Goal: Information Seeking & Learning: Learn about a topic

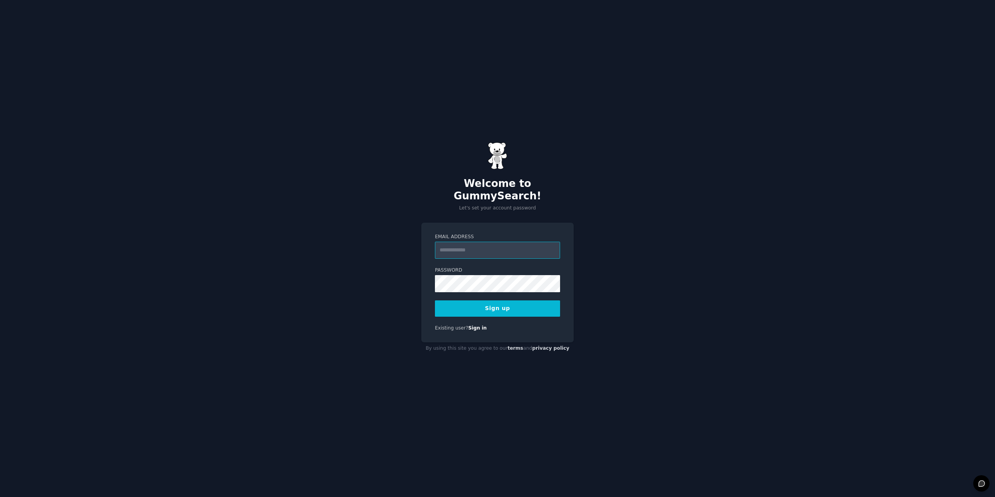
click at [499, 252] on input "Email Address" at bounding box center [497, 250] width 125 height 17
click at [577, 223] on div "Welcome to GummySearch! Let's set your account password Email Address Password …" at bounding box center [497, 248] width 995 height 497
click at [492, 248] on input "Email Address" at bounding box center [497, 250] width 125 height 17
type input "**********"
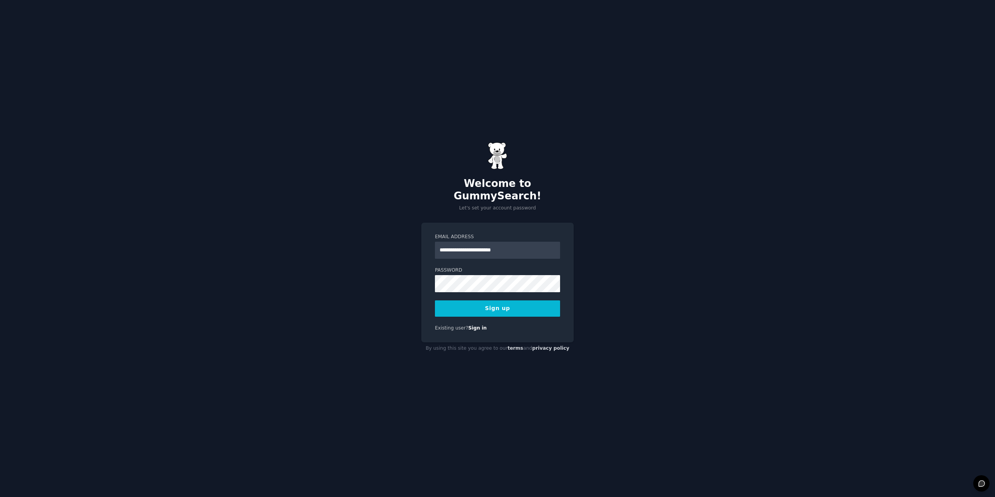
click at [500, 307] on button "Sign up" at bounding box center [497, 309] width 125 height 16
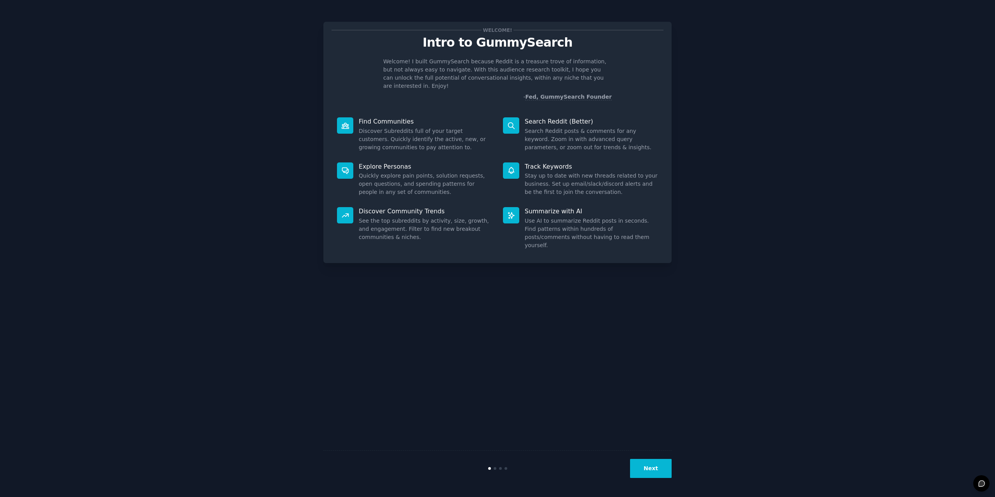
click at [768, 177] on div "Welcome! Intro to GummySearch Welcome! I built GummySearch because Reddit is a …" at bounding box center [498, 249] width 974 height 476
click at [644, 470] on button "Next" at bounding box center [651, 468] width 42 height 19
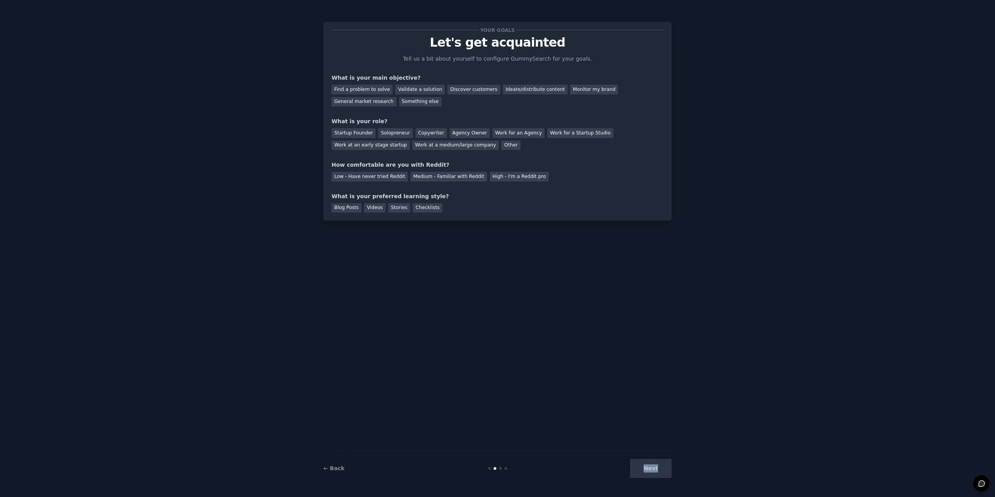
click at [644, 470] on div "Next" at bounding box center [614, 468] width 116 height 19
click at [642, 464] on div "Next" at bounding box center [614, 468] width 116 height 19
click at [506, 285] on div "Your goals Let's get acquainted Tell us a bit about yourself to configure Gummy…" at bounding box center [498, 249] width 348 height 476
click at [413, 87] on div "Validate a solution" at bounding box center [419, 90] width 49 height 10
click at [526, 91] on div "Ideate/distribute content" at bounding box center [535, 90] width 65 height 10
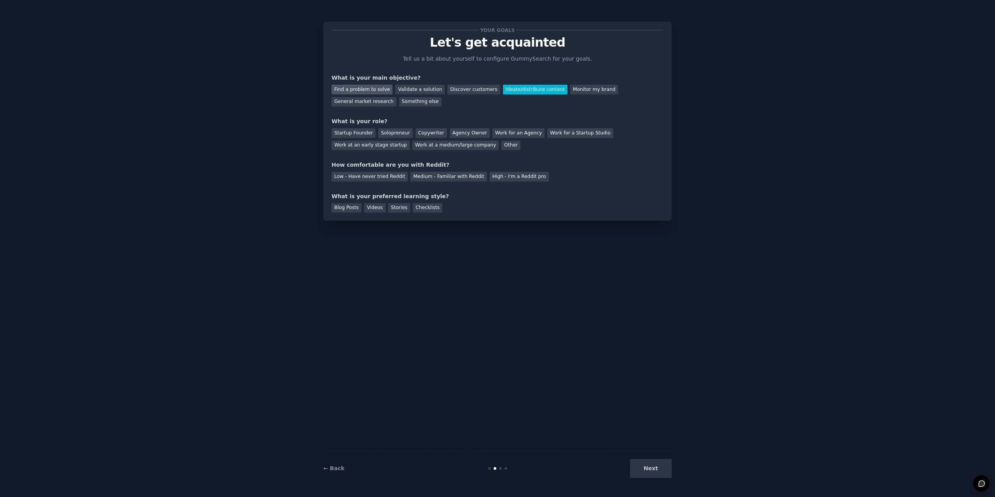
click at [384, 87] on div "Find a problem to solve" at bounding box center [362, 90] width 61 height 10
click at [390, 132] on div "Solopreneur" at bounding box center [395, 133] width 34 height 10
click at [368, 175] on div "Low - Have never tried Reddit" at bounding box center [370, 177] width 76 height 10
click at [450, 176] on div "Medium - Familiar with Reddit" at bounding box center [449, 177] width 76 height 10
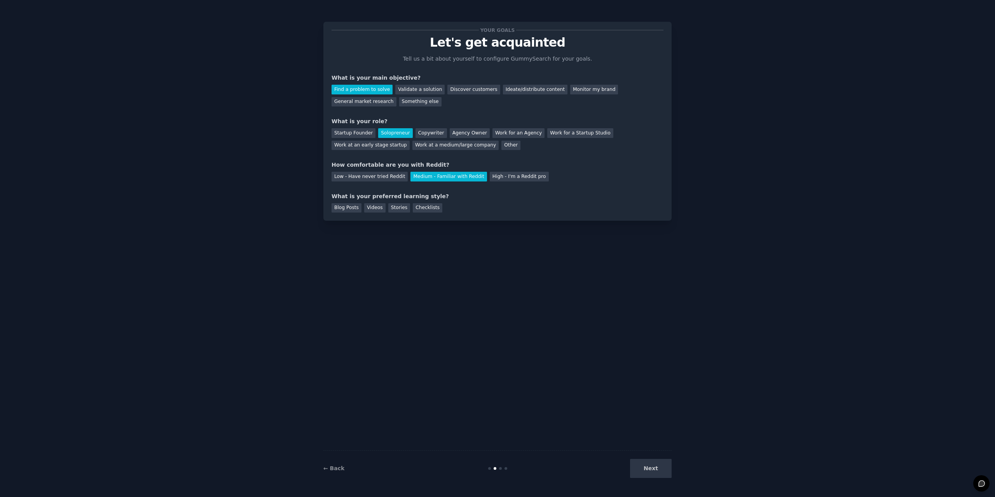
click at [449, 198] on div "What is your preferred learning style?" at bounding box center [498, 196] width 332 height 8
click at [346, 212] on div "Blog Posts" at bounding box center [347, 208] width 30 height 10
click at [370, 208] on div "Videos" at bounding box center [374, 208] width 21 height 10
click at [397, 205] on div "Stories" at bounding box center [399, 208] width 22 height 10
click at [419, 209] on div "Checklists" at bounding box center [428, 208] width 30 height 10
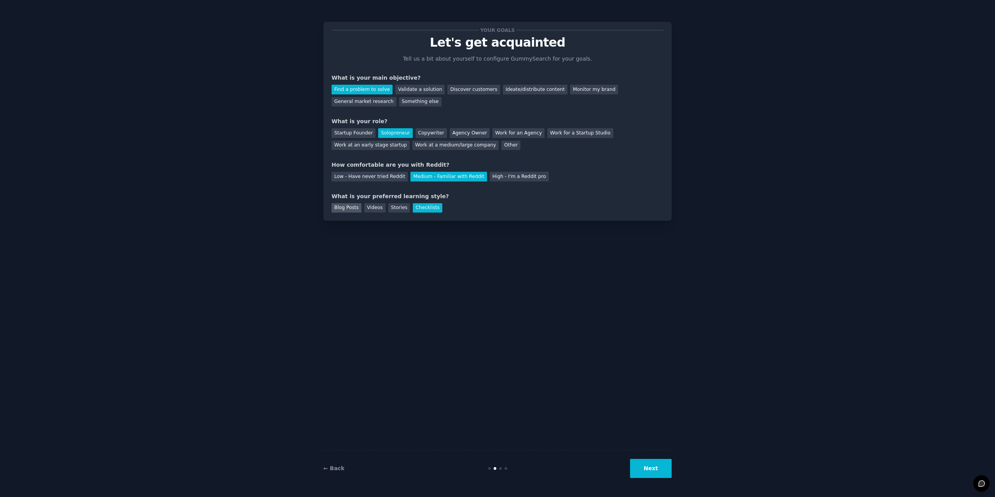
click at [355, 211] on div "Blog Posts" at bounding box center [347, 208] width 30 height 10
click at [403, 91] on div "Validate a solution" at bounding box center [419, 90] width 49 height 10
click at [645, 467] on button "Next" at bounding box center [651, 468] width 42 height 19
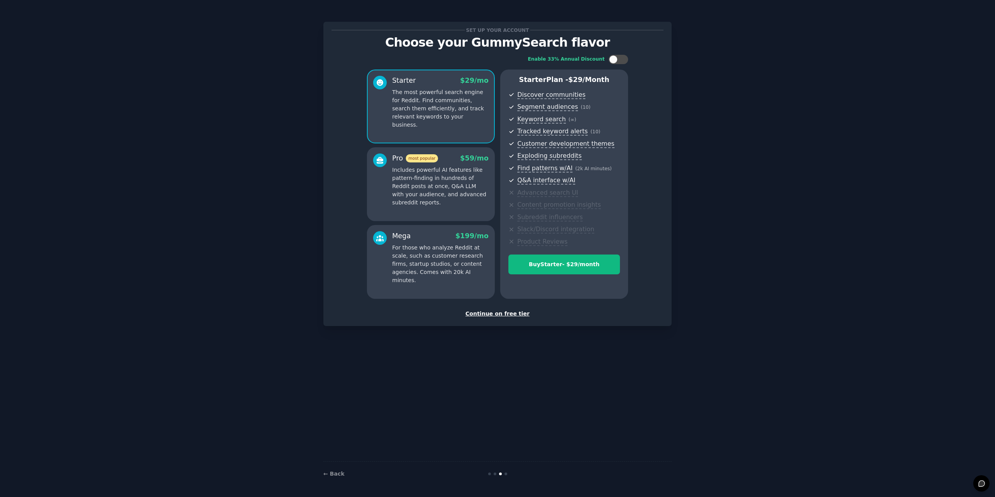
click at [506, 313] on div "Continue on free tier" at bounding box center [498, 314] width 332 height 8
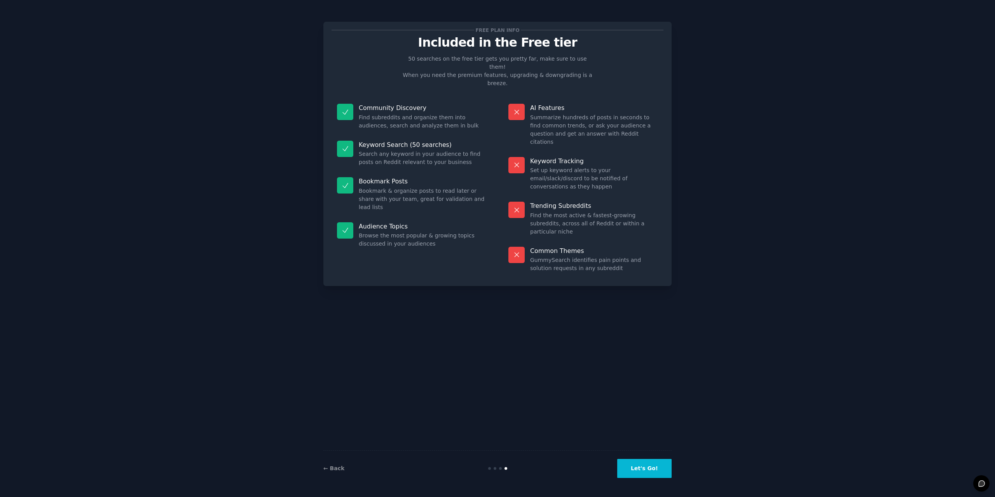
click at [641, 469] on button "Let's Go!" at bounding box center [645, 468] width 54 height 19
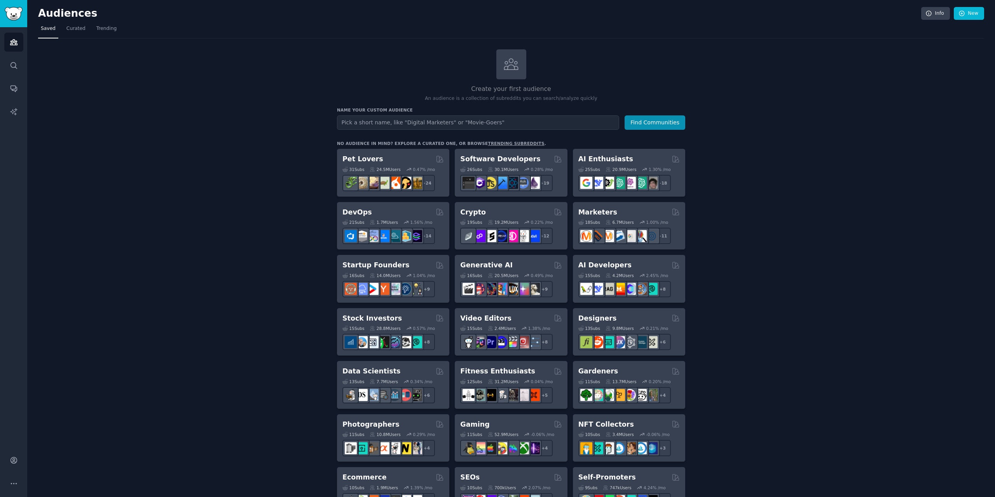
click at [379, 122] on input "text" at bounding box center [478, 122] width 282 height 14
type input "T"
type input "C"
click at [651, 122] on button "Find Communities" at bounding box center [655, 122] width 61 height 14
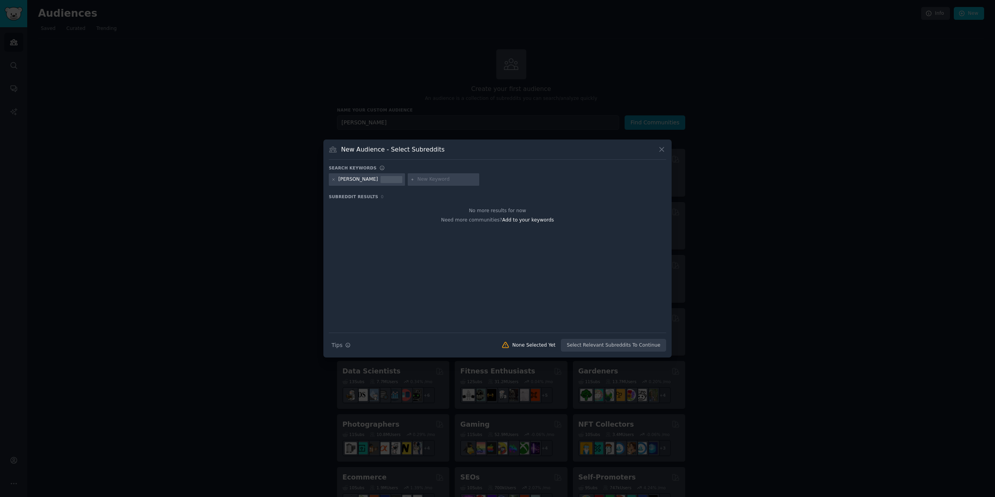
click at [656, 146] on div "New Audience - Select Subreddits" at bounding box center [498, 152] width 338 height 15
click at [669, 146] on div "New Audience - Select Subreddits Search keywords [PERSON_NAME] Subreddit Result…" at bounding box center [498, 249] width 348 height 218
click at [665, 152] on icon at bounding box center [662, 149] width 8 height 8
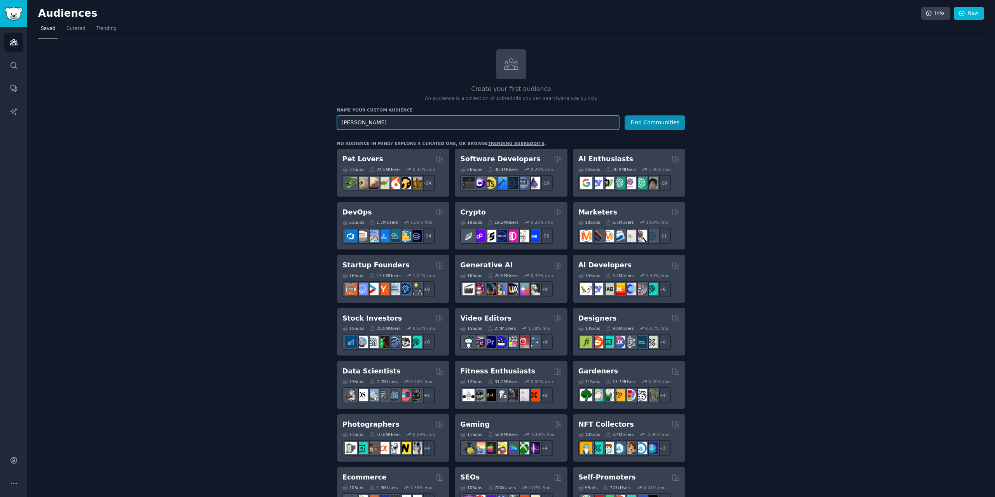
click at [369, 118] on input "[PERSON_NAME]" at bounding box center [478, 122] width 282 height 14
type input "Solana"
click at [647, 122] on button "Find Communities" at bounding box center [655, 122] width 61 height 14
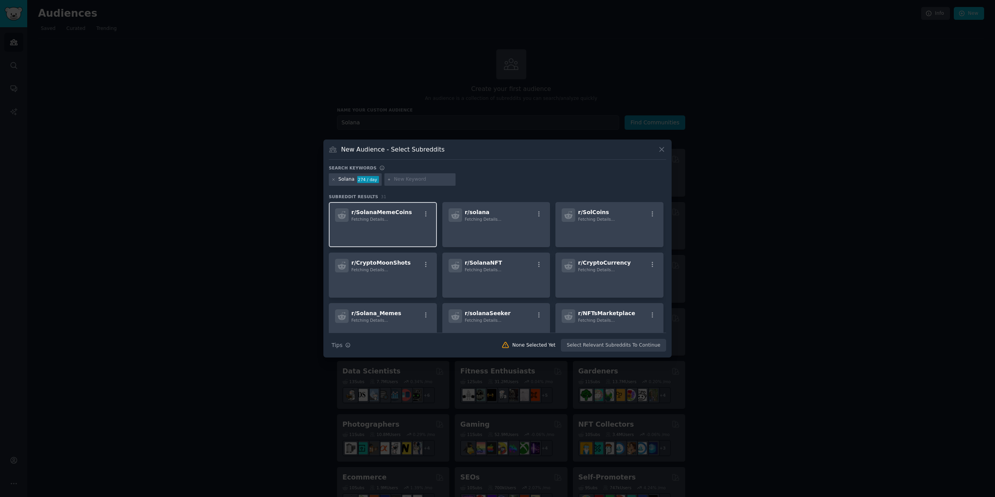
click at [348, 239] on p at bounding box center [383, 233] width 96 height 16
click at [493, 224] on div "r/ [PERSON_NAME] Details..." at bounding box center [497, 224] width 108 height 45
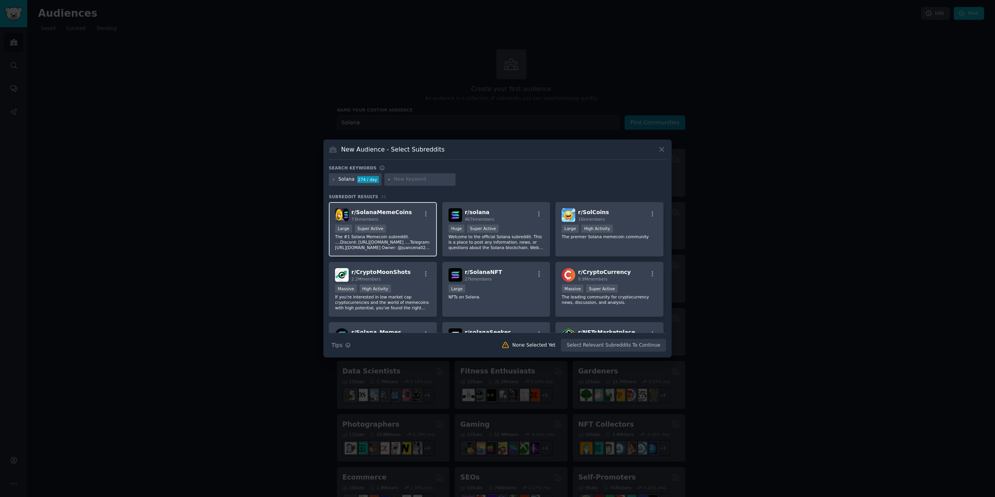
click at [394, 220] on div "73k members" at bounding box center [382, 219] width 61 height 5
click at [645, 349] on button "Create Audience" at bounding box center [641, 345] width 51 height 13
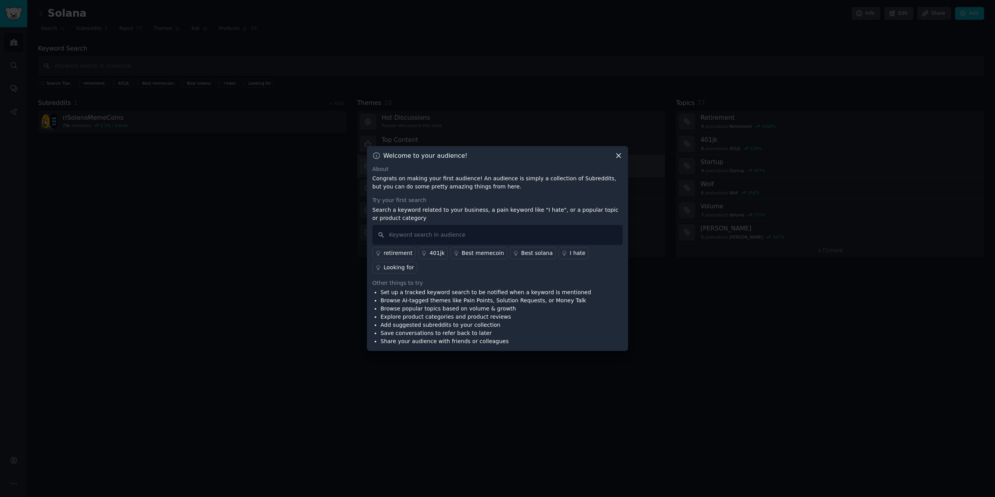
click at [619, 160] on icon at bounding box center [619, 156] width 8 height 8
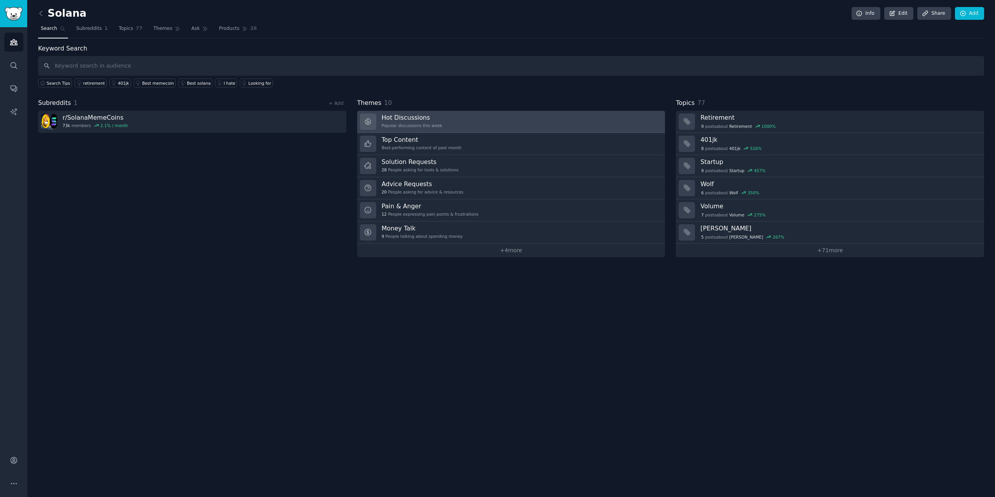
click at [426, 122] on div "Hot Discussions Popular discussions this week" at bounding box center [412, 122] width 61 height 16
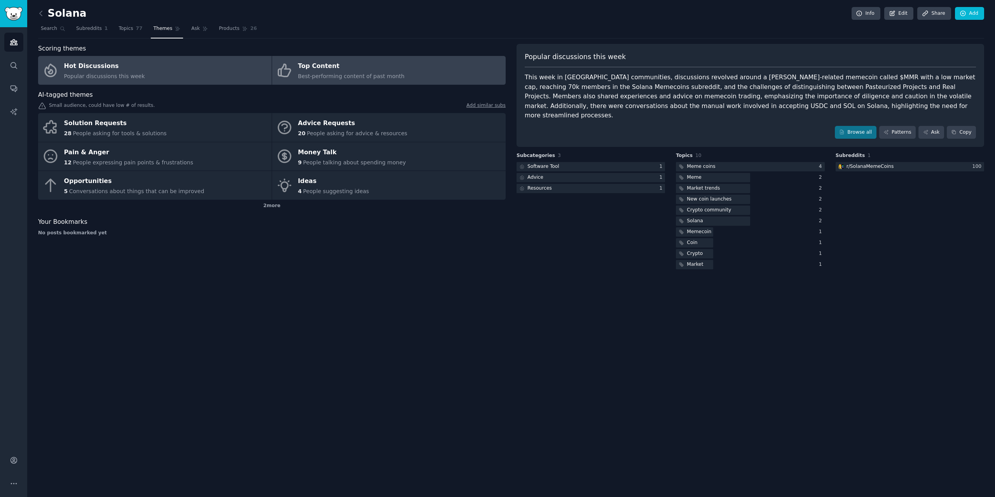
click at [366, 69] on div "Top Content" at bounding box center [351, 66] width 107 height 12
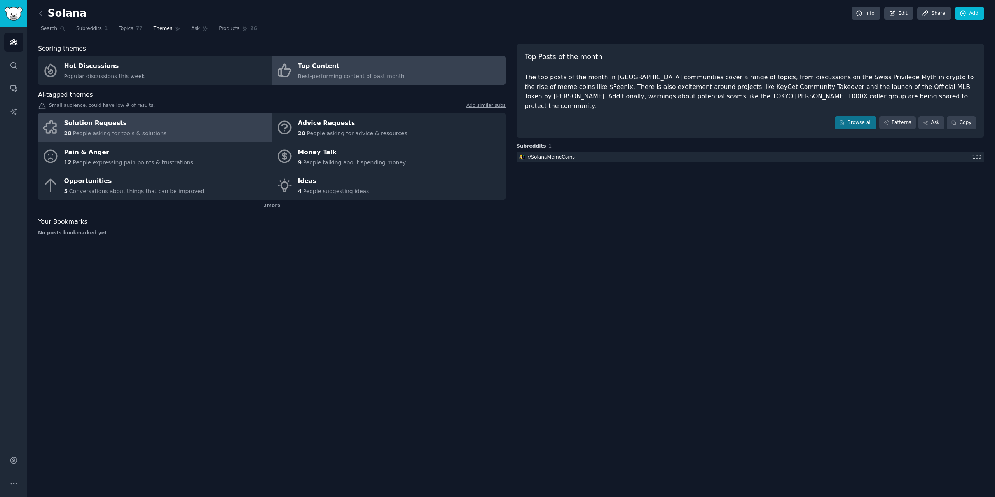
click at [224, 121] on link "Solution Requests 28 People asking for tools & solutions" at bounding box center [155, 127] width 234 height 29
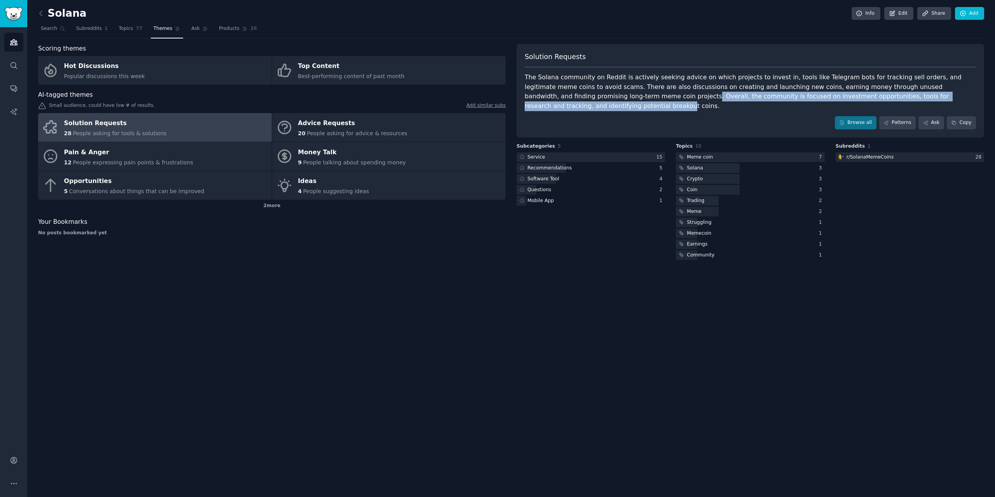
drag, startPoint x: 559, startPoint y: 99, endPoint x: 910, endPoint y: 96, distance: 350.4
click at [910, 96] on div "The Solana community on Reddit is actively seeking advice on which projects to …" at bounding box center [750, 92] width 451 height 38
click at [103, 162] on span "People expressing pain points & frustrations" at bounding box center [133, 162] width 121 height 6
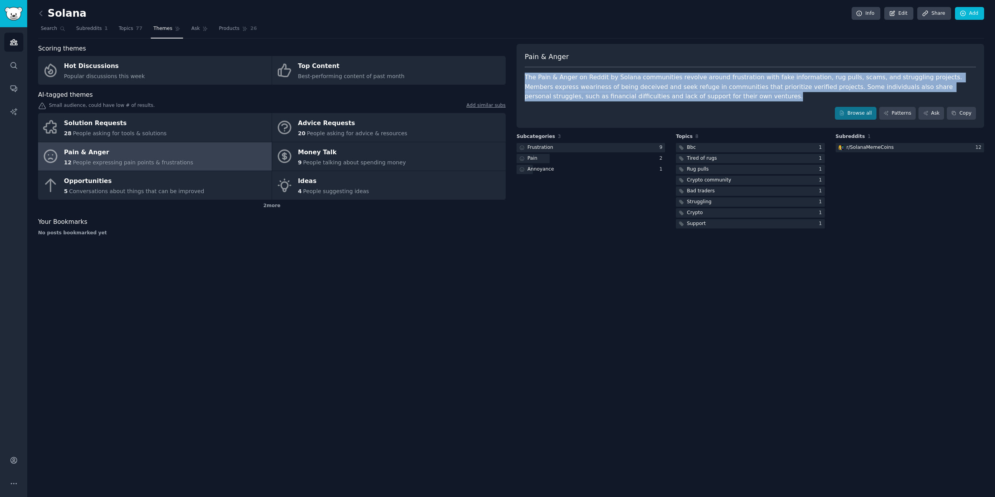
drag, startPoint x: 616, startPoint y: 77, endPoint x: 686, endPoint y: 97, distance: 72.6
click at [686, 97] on div "Pain & Anger The Pain & Anger on Reddit by [PERSON_NAME] communities revolve ar…" at bounding box center [751, 86] width 468 height 84
click at [686, 97] on div "The Pain & Anger on Reddit by Solana communities revolve around frustration wit…" at bounding box center [750, 87] width 451 height 29
drag, startPoint x: 658, startPoint y: 101, endPoint x: 524, endPoint y: 82, distance: 135.6
click at [524, 82] on div "Pain & Anger The Pain & Anger on Reddit by [PERSON_NAME] communities revolve ar…" at bounding box center [751, 86] width 468 height 84
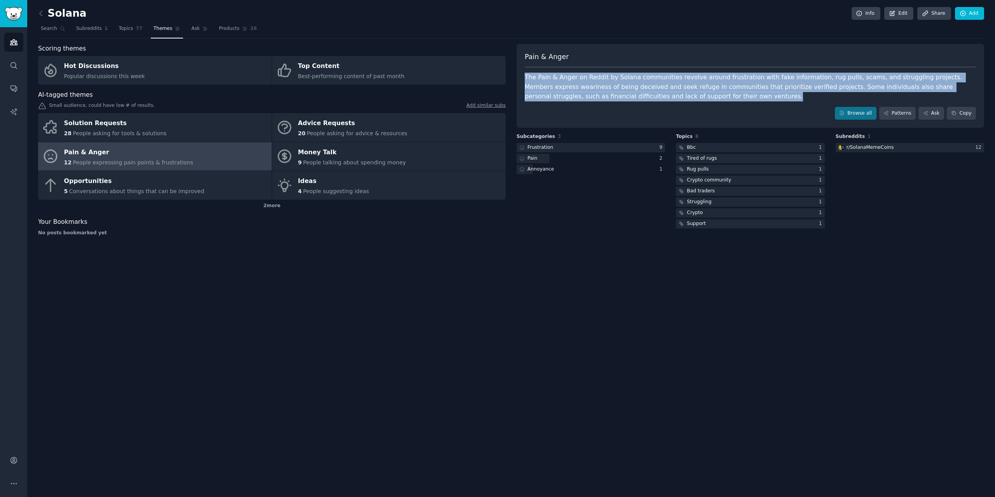
click at [523, 82] on div "Pain & Anger The Pain & Anger on Reddit by [PERSON_NAME] communities revolve ar…" at bounding box center [751, 86] width 468 height 84
drag, startPoint x: 684, startPoint y: 96, endPoint x: 519, endPoint y: 77, distance: 165.9
click at [519, 77] on div "Pain & Anger The Pain & Anger on Reddit by [PERSON_NAME] communities revolve ar…" at bounding box center [751, 86] width 468 height 84
drag, startPoint x: 553, startPoint y: 72, endPoint x: 616, endPoint y: 93, distance: 66.3
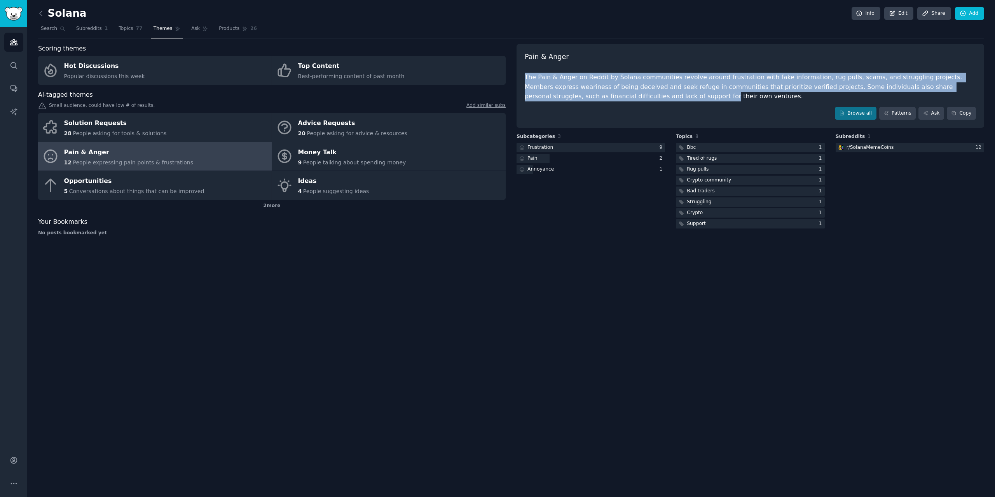
click at [616, 93] on div "Pain & Anger The Pain & Anger on Reddit by [PERSON_NAME] communities revolve ar…" at bounding box center [751, 86] width 468 height 84
click at [49, 31] on span "Search" at bounding box center [49, 28] width 16 height 7
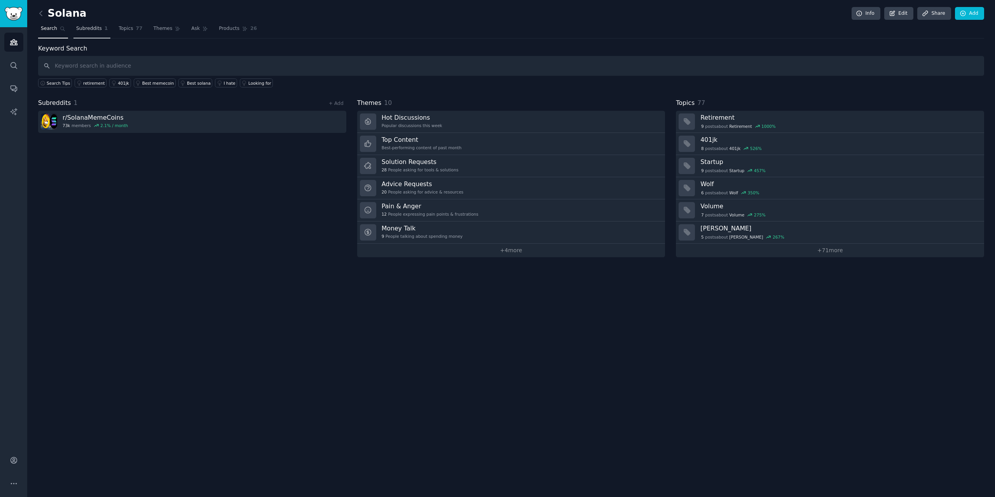
click at [81, 28] on span "Subreddits" at bounding box center [89, 28] width 26 height 7
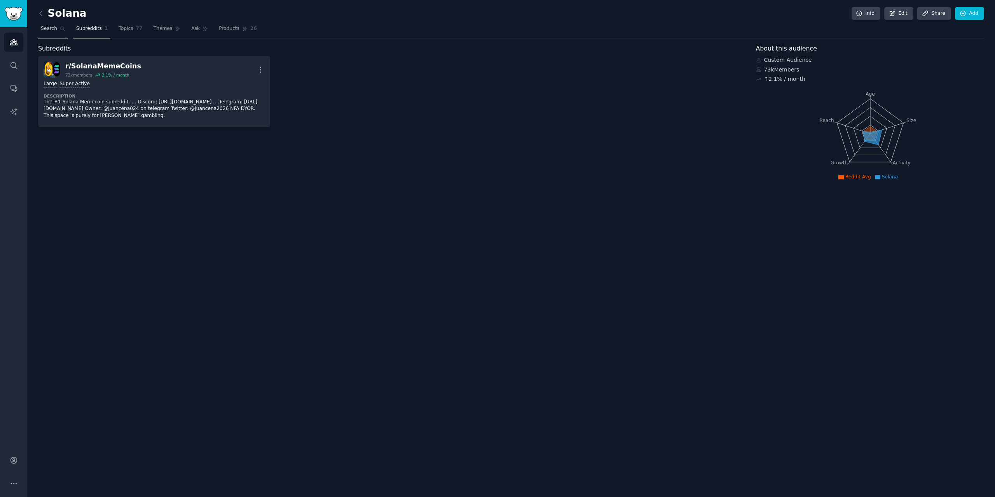
click at [42, 31] on span "Search" at bounding box center [49, 28] width 16 height 7
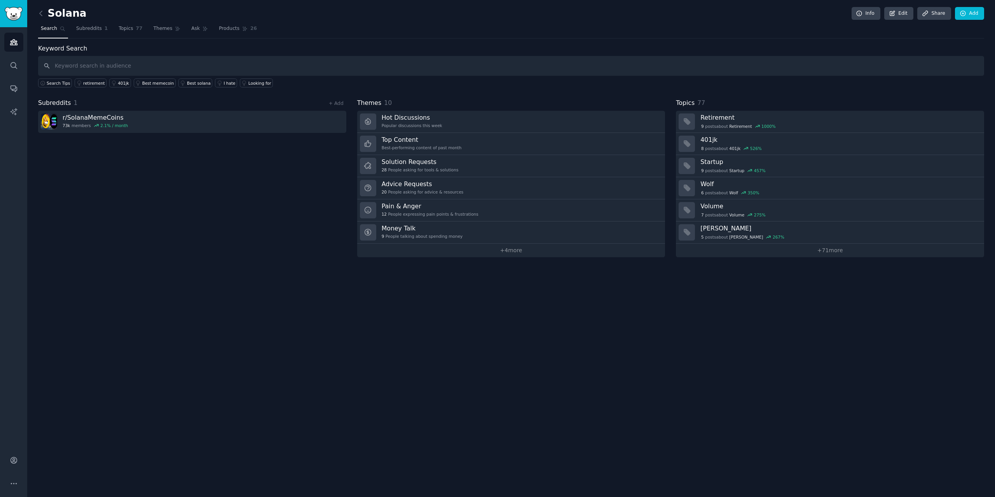
click at [224, 61] on input "text" at bounding box center [511, 66] width 946 height 20
type input "solana"
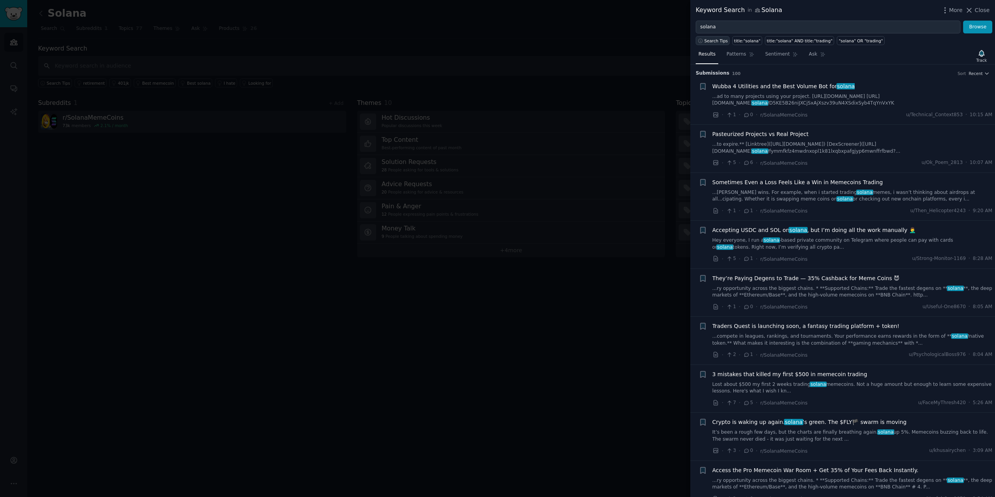
click at [721, 40] on span "Search Tips" at bounding box center [717, 40] width 24 height 5
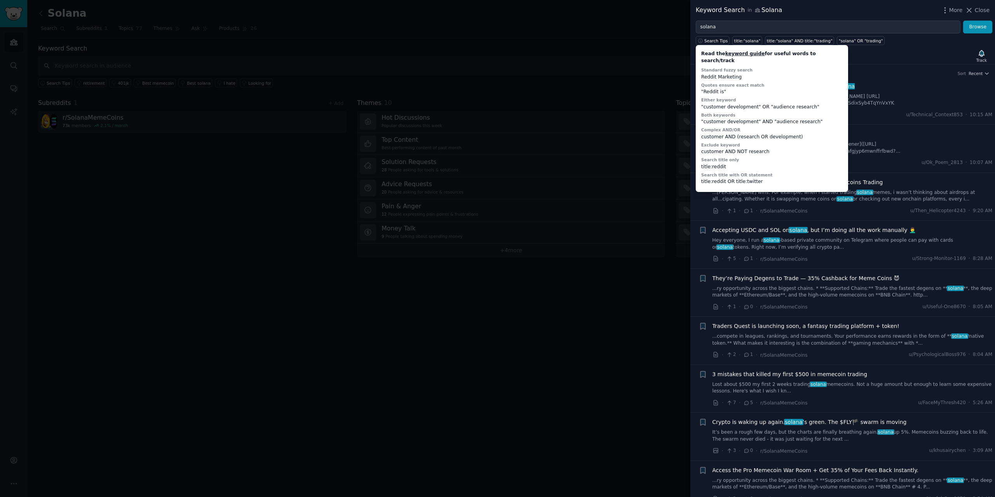
click at [661, 43] on div at bounding box center [497, 248] width 995 height 497
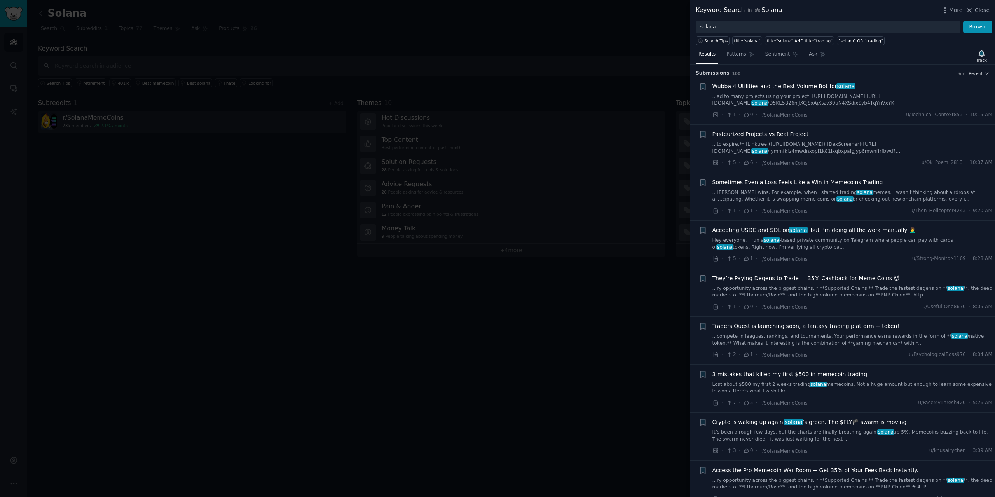
click at [439, 27] on div at bounding box center [497, 248] width 995 height 497
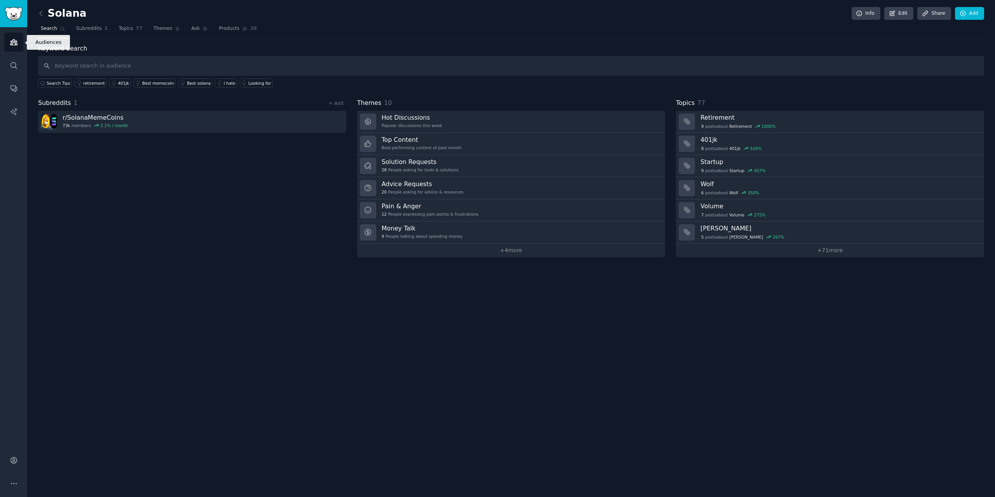
click at [15, 46] on link "Audiences" at bounding box center [13, 42] width 19 height 19
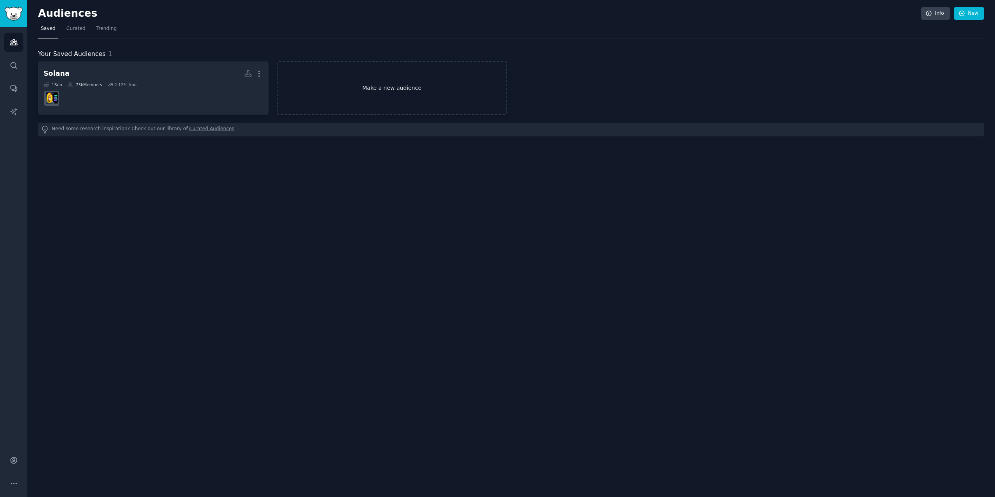
click at [353, 86] on link "Make a new audience" at bounding box center [392, 87] width 231 height 53
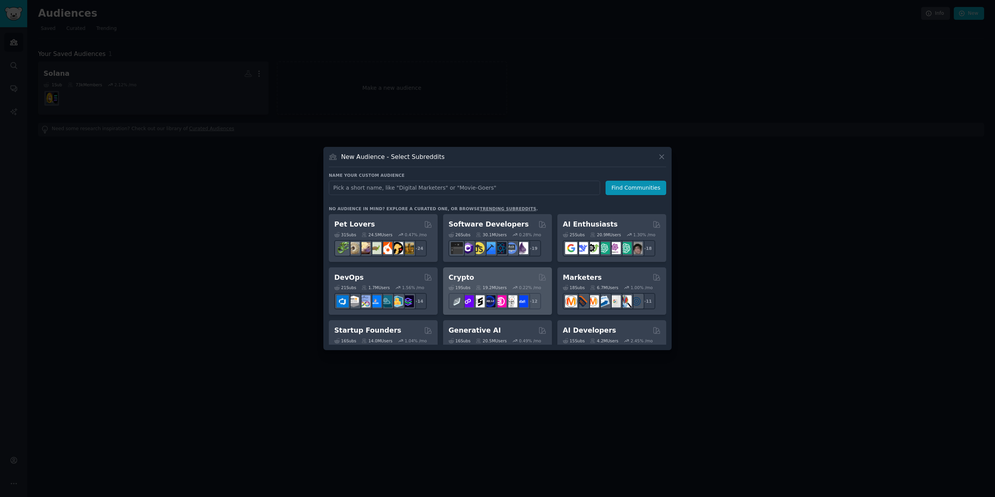
click at [495, 279] on div "Crypto Curated by GummySearch" at bounding box center [498, 278] width 98 height 10
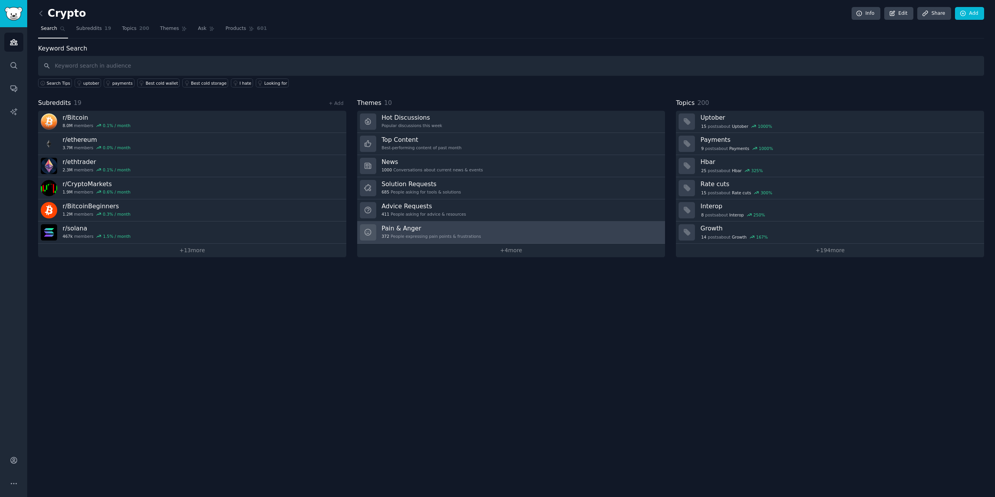
click at [470, 234] on link "Pain & Anger 372 People expressing pain points & frustrations" at bounding box center [511, 233] width 308 height 22
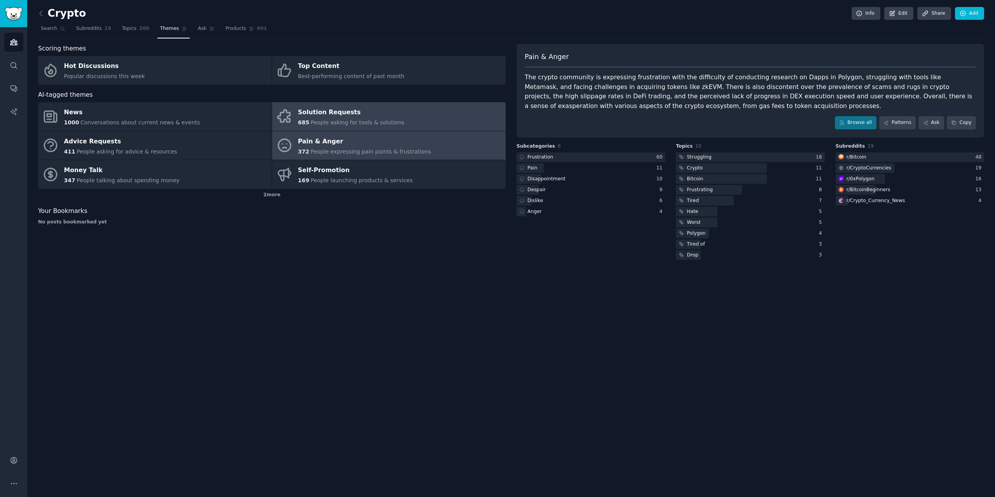
click at [381, 116] on div "Solution Requests" at bounding box center [351, 113] width 107 height 12
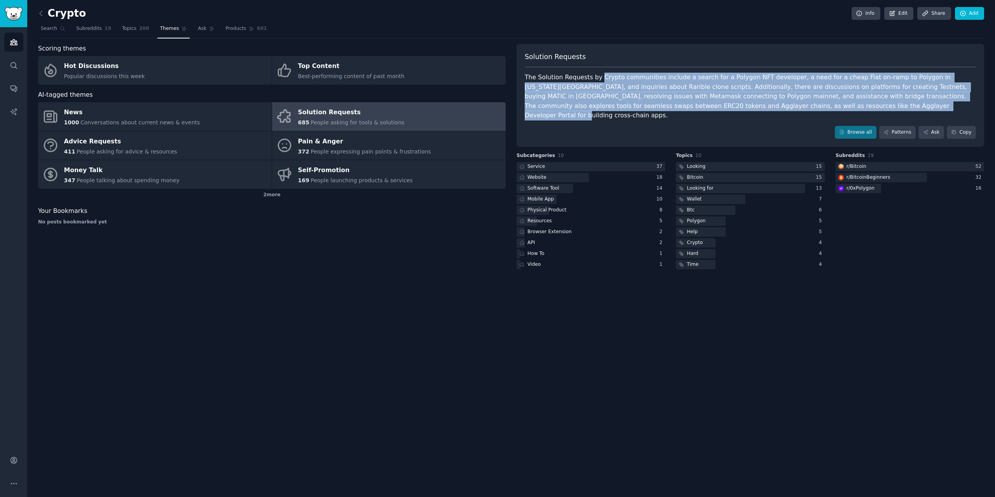
drag, startPoint x: 597, startPoint y: 79, endPoint x: 812, endPoint y: 104, distance: 216.5
click at [812, 104] on div "The Solution Requests by Crypto communities include a search for a Polygon NFT …" at bounding box center [750, 97] width 451 height 48
click at [87, 30] on span "Subreddits" at bounding box center [89, 28] width 26 height 7
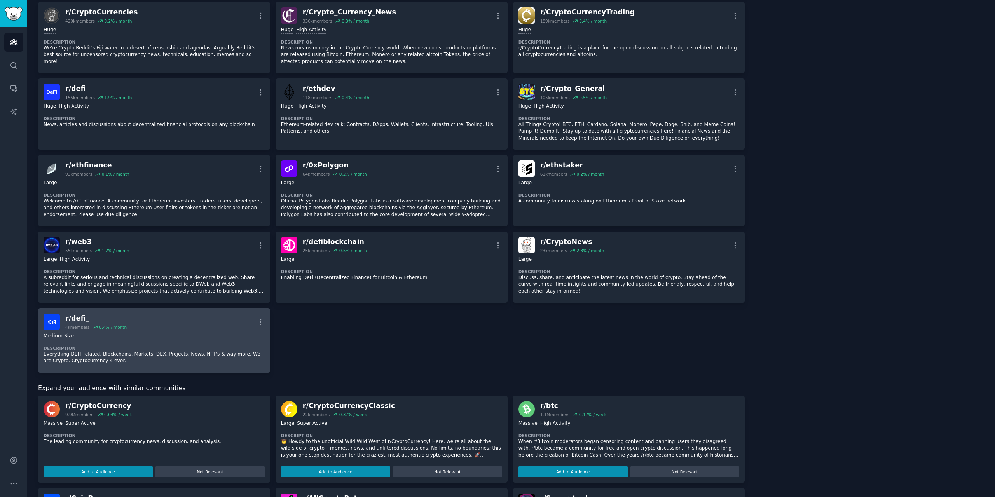
scroll to position [311, 0]
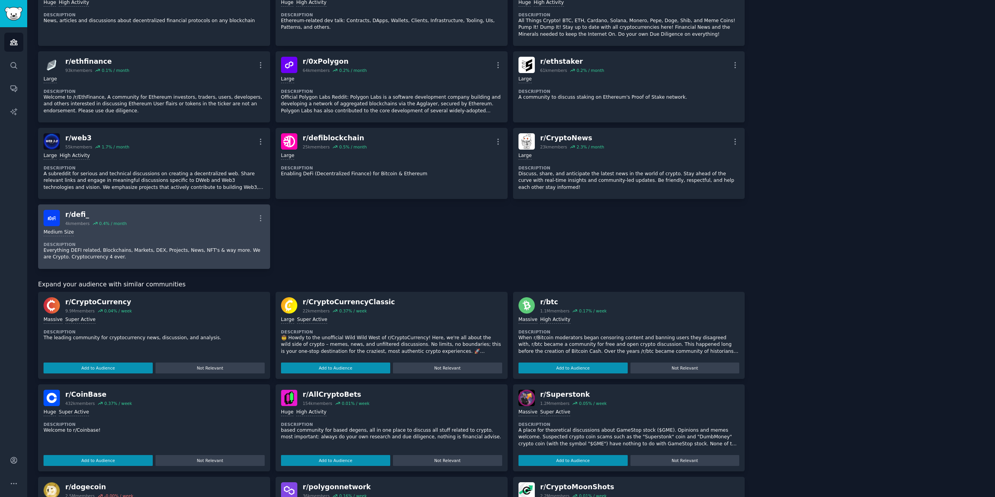
click at [199, 232] on div "Medium Size" at bounding box center [154, 232] width 221 height 7
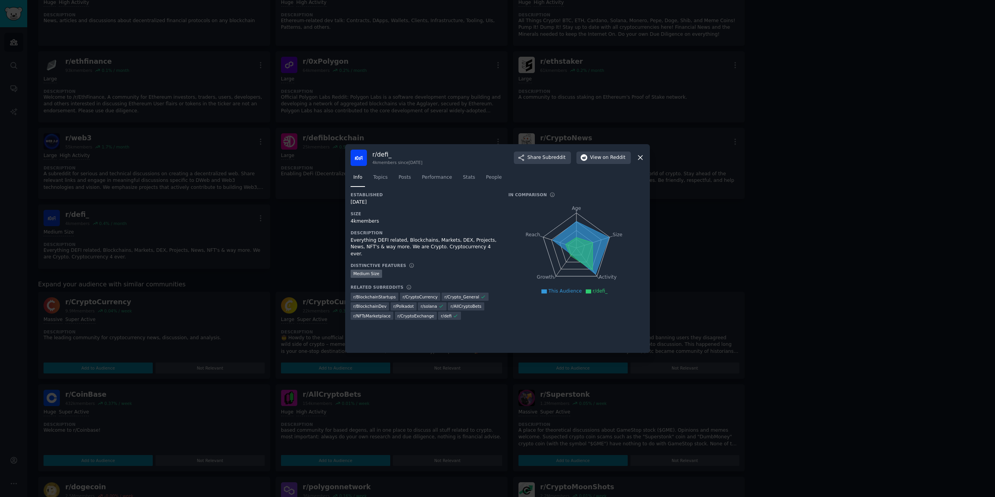
click at [284, 251] on div at bounding box center [497, 248] width 995 height 497
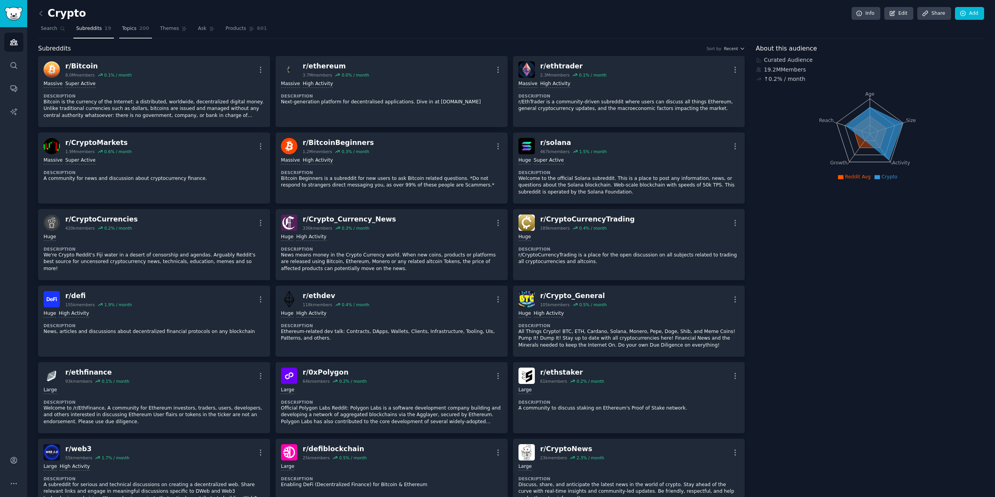
click at [139, 27] on span "200" at bounding box center [144, 28] width 10 height 7
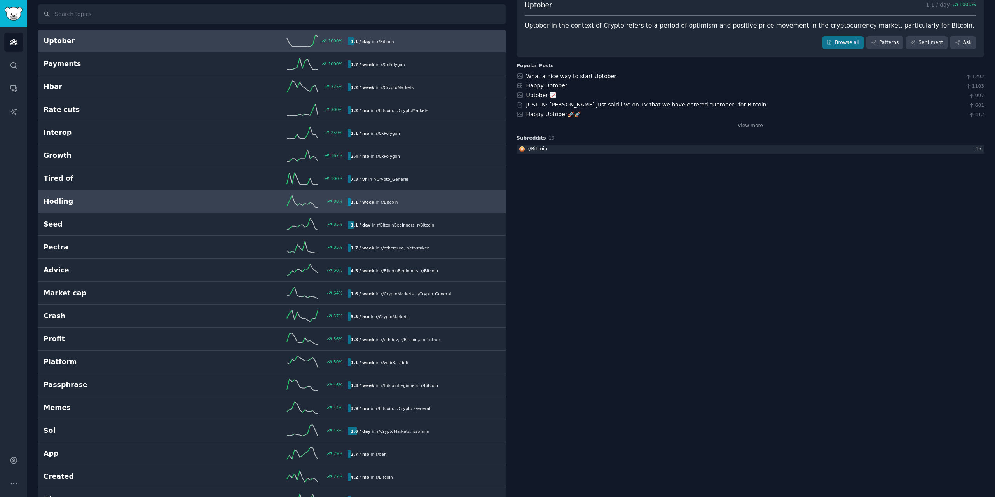
scroll to position [156, 0]
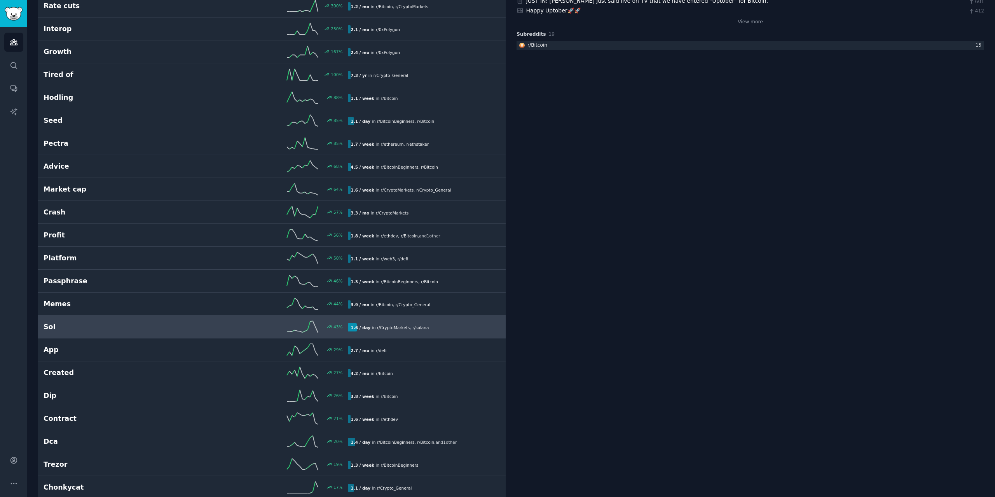
click at [130, 327] on h2 "Sol" at bounding box center [120, 327] width 152 height 10
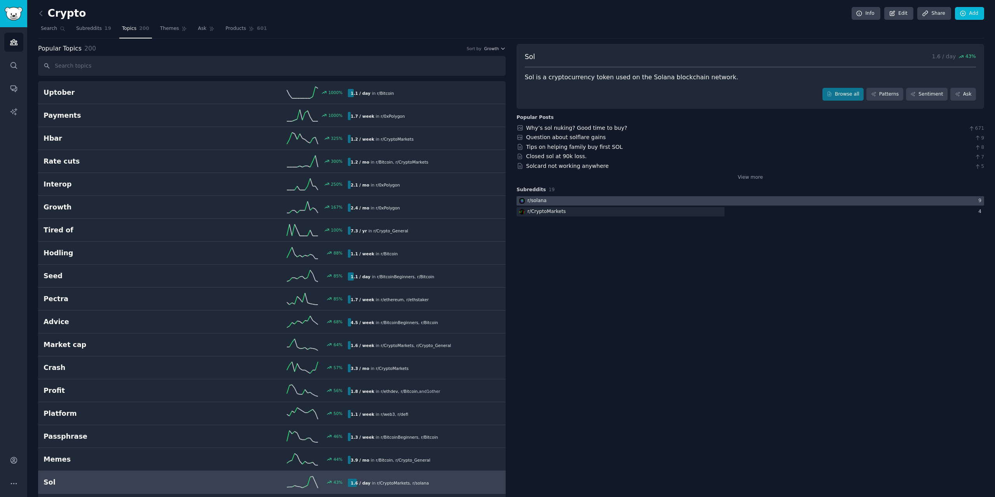
click at [531, 199] on div "r/ solana" at bounding box center [537, 201] width 19 height 7
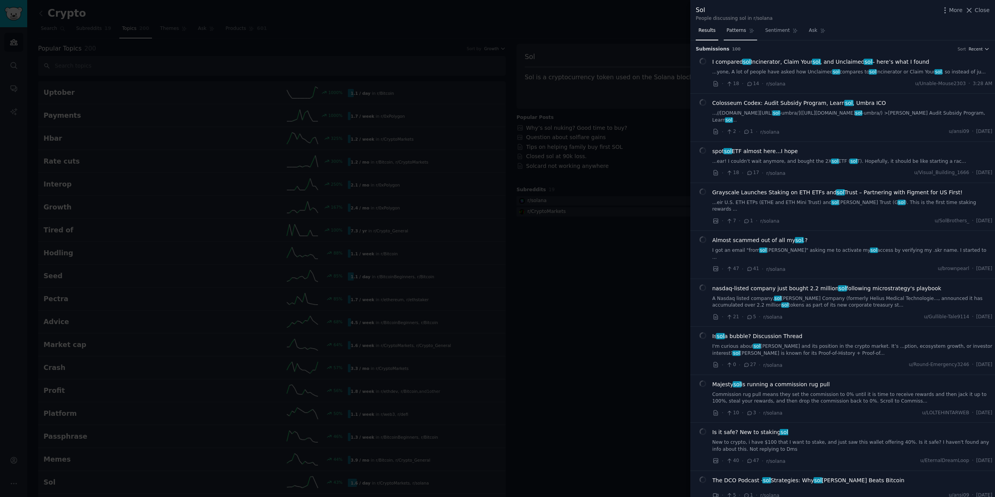
click at [728, 35] on link "Patterns" at bounding box center [740, 32] width 33 height 16
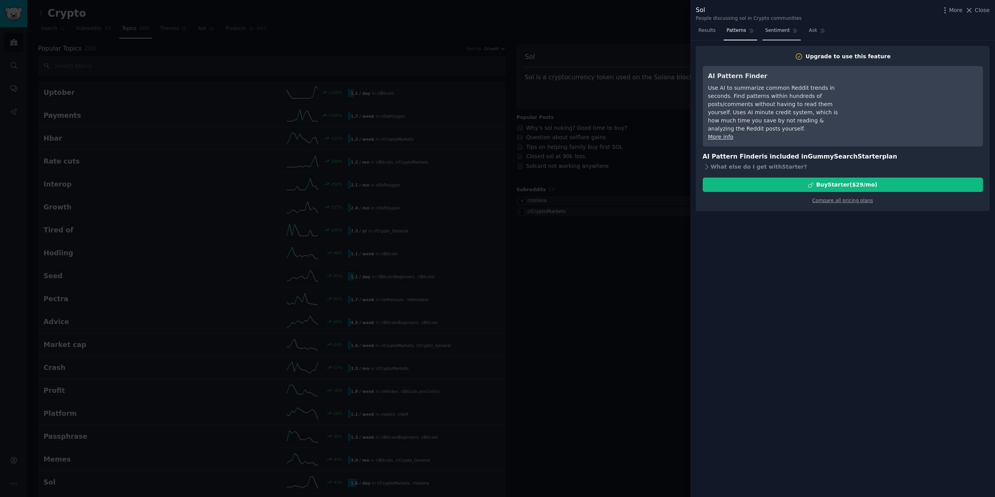
click at [767, 32] on span "Sentiment" at bounding box center [778, 30] width 24 height 7
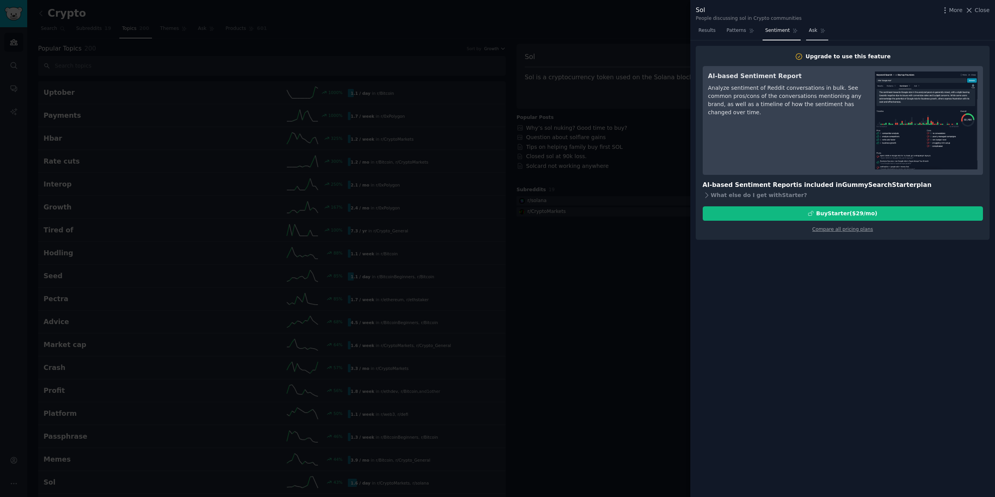
click at [812, 30] on link "Ask" at bounding box center [817, 32] width 22 height 16
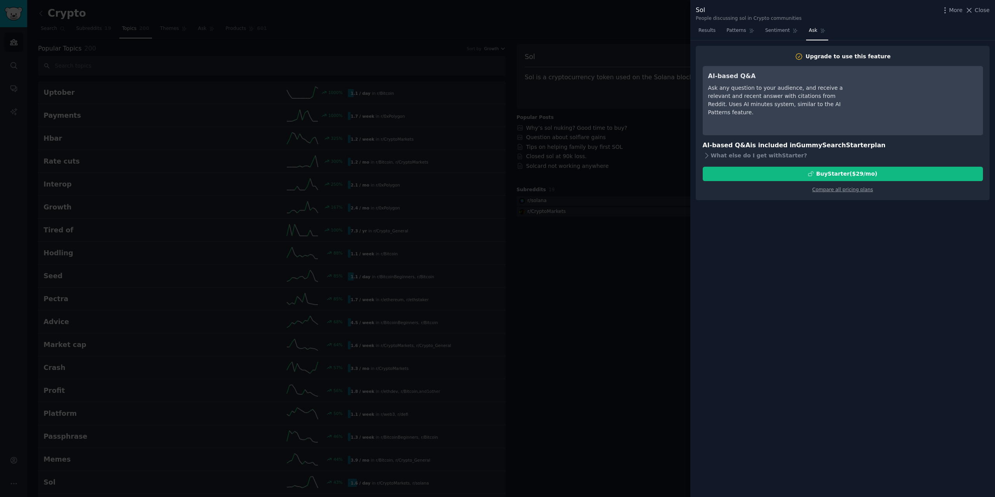
click at [603, 40] on div at bounding box center [497, 248] width 995 height 497
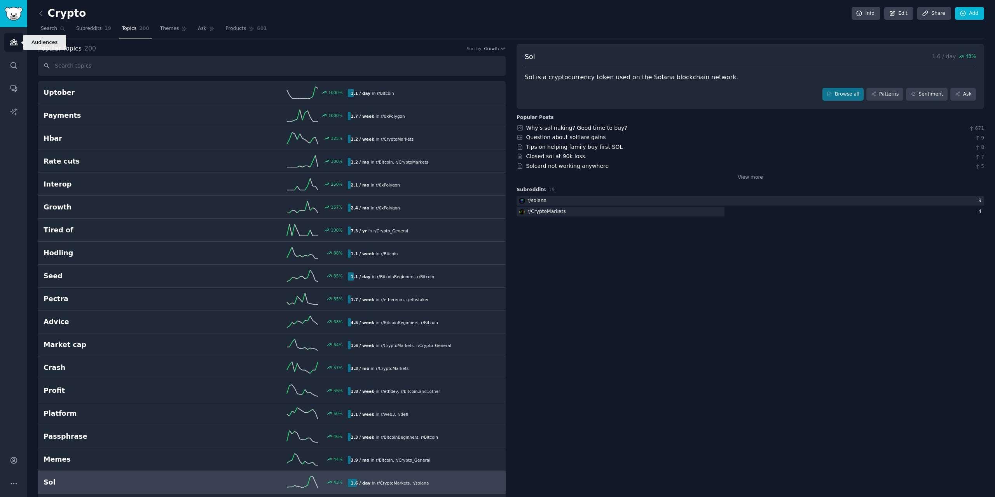
click at [15, 38] on link "Audiences" at bounding box center [13, 42] width 19 height 19
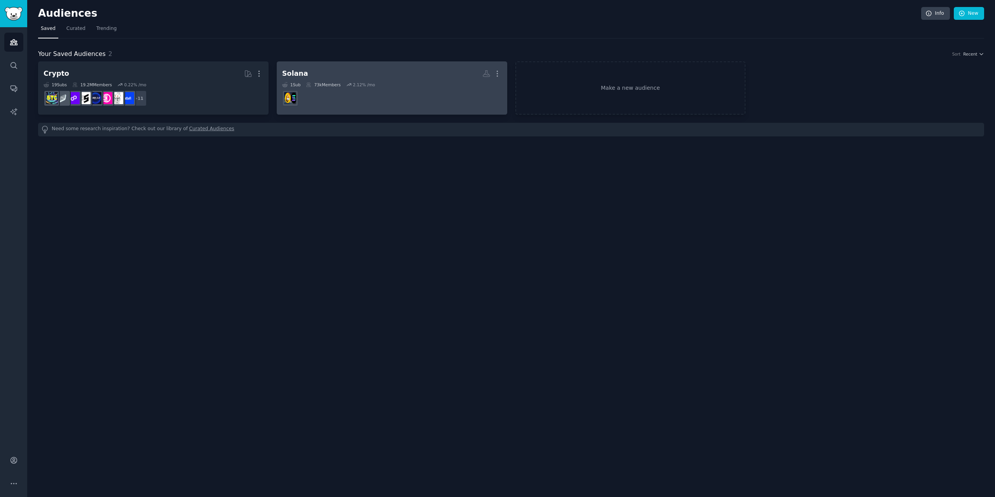
click at [427, 76] on h2 "Solana More" at bounding box center [392, 74] width 220 height 14
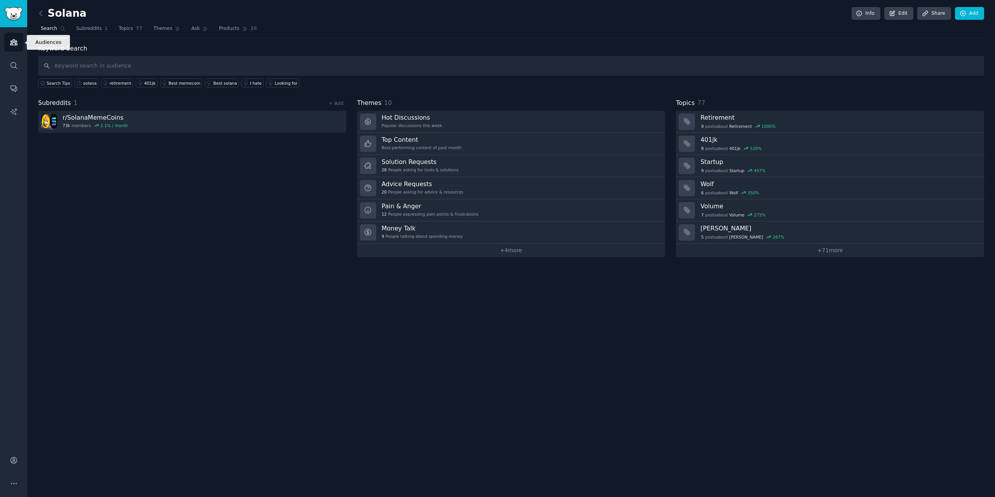
click at [20, 37] on link "Audiences" at bounding box center [13, 42] width 19 height 19
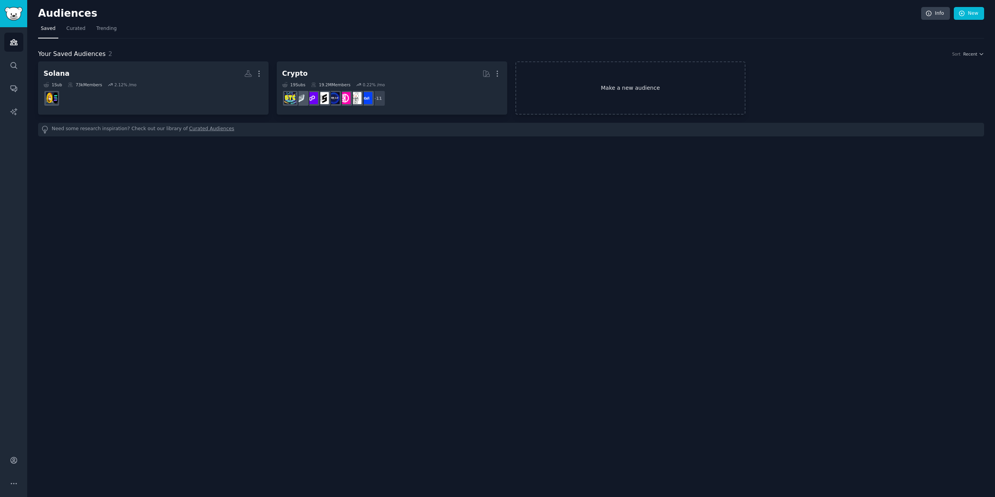
click at [611, 80] on link "Make a new audience" at bounding box center [631, 87] width 231 height 53
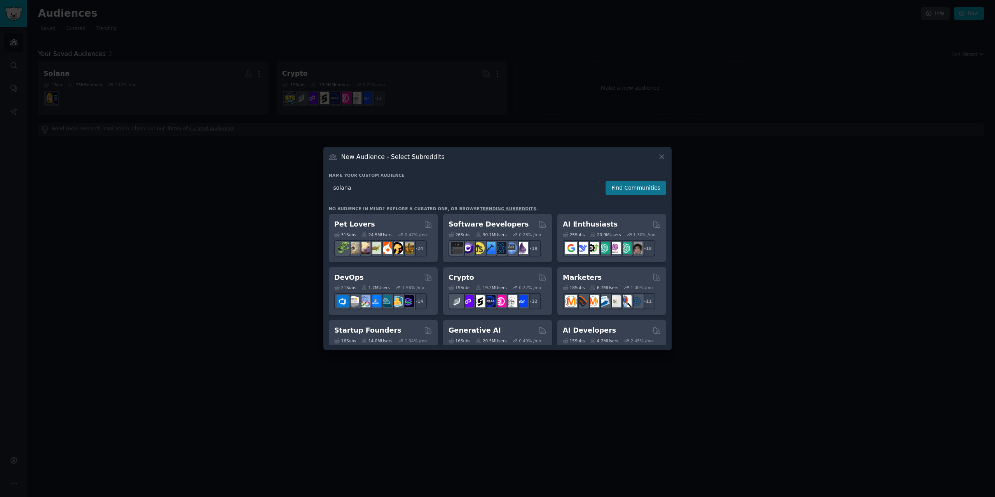
type input "solana"
click at [618, 191] on button "Find Communities" at bounding box center [636, 188] width 61 height 14
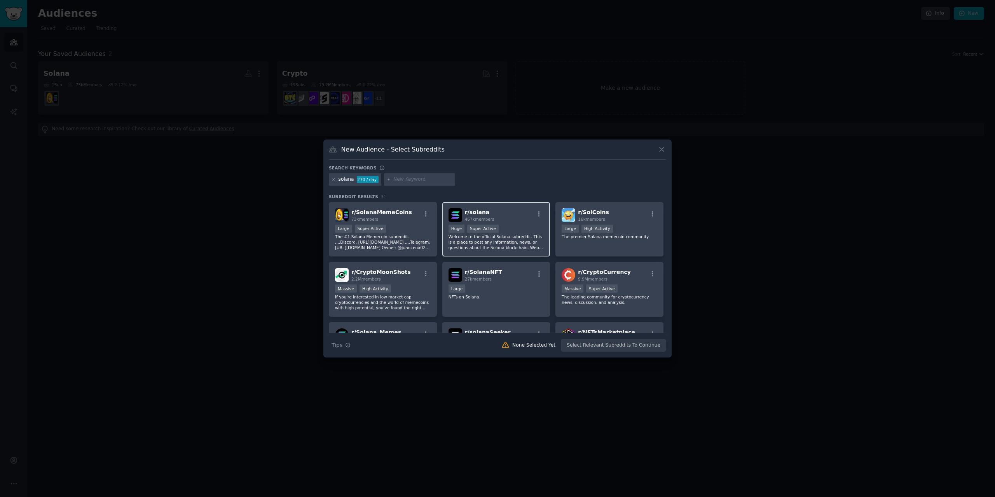
click at [513, 219] on div "r/ solana 467k members" at bounding box center [497, 215] width 96 height 14
click at [636, 343] on button "Create Audience" at bounding box center [641, 345] width 51 height 13
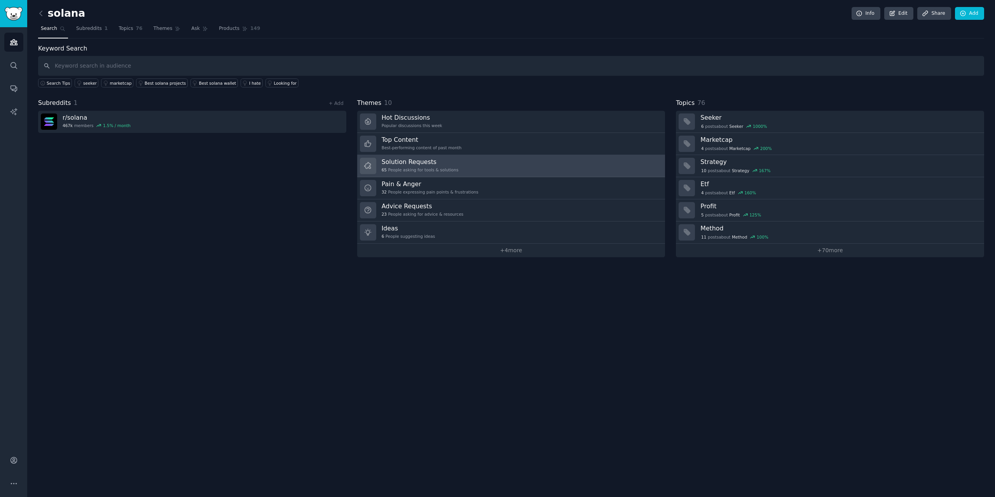
click at [424, 164] on h3 "Solution Requests" at bounding box center [420, 162] width 77 height 8
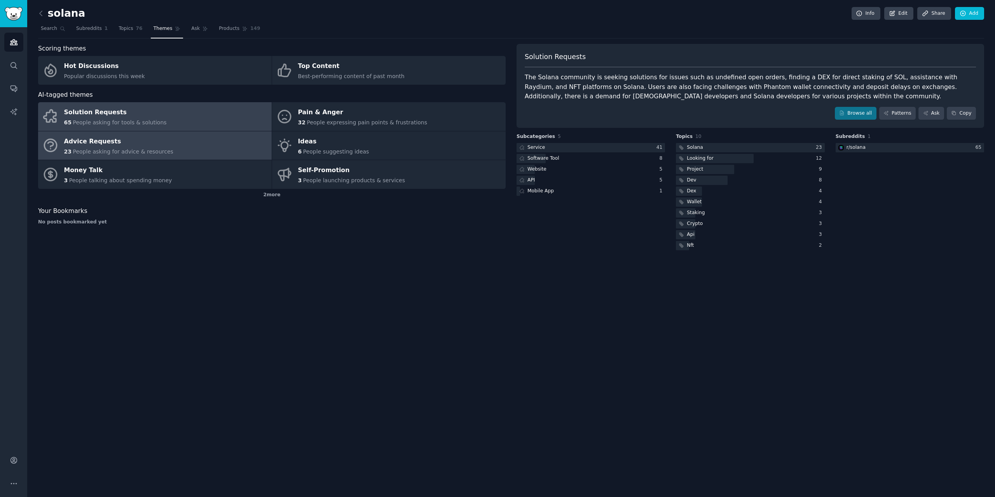
click at [185, 149] on link "Advice Requests 23 People asking for advice & resources" at bounding box center [155, 145] width 234 height 29
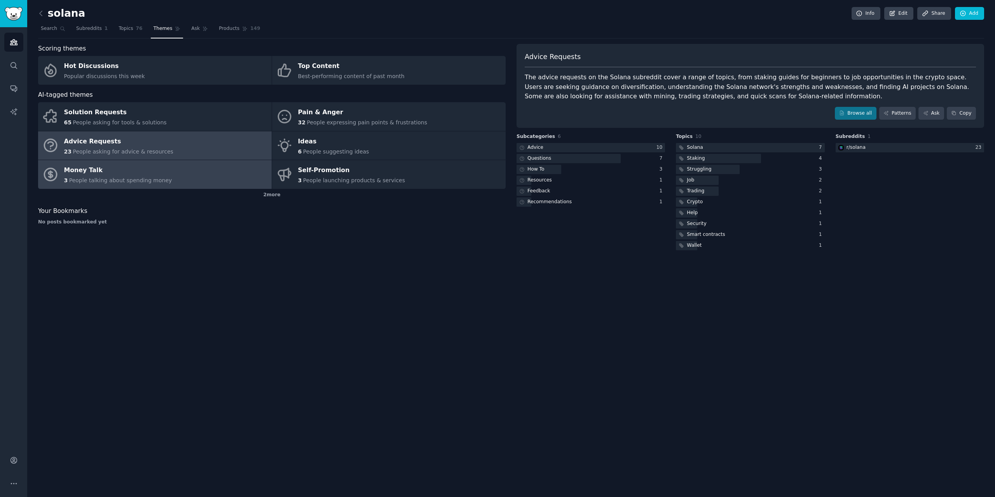
click at [173, 170] on link "Money Talk 3 People talking about spending money" at bounding box center [155, 174] width 234 height 29
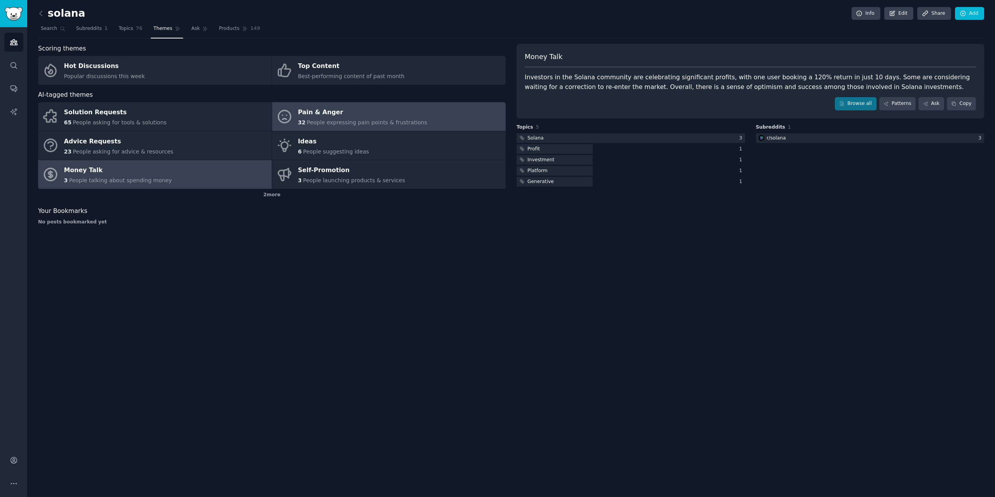
click at [348, 112] on div "Pain & Anger" at bounding box center [362, 113] width 129 height 12
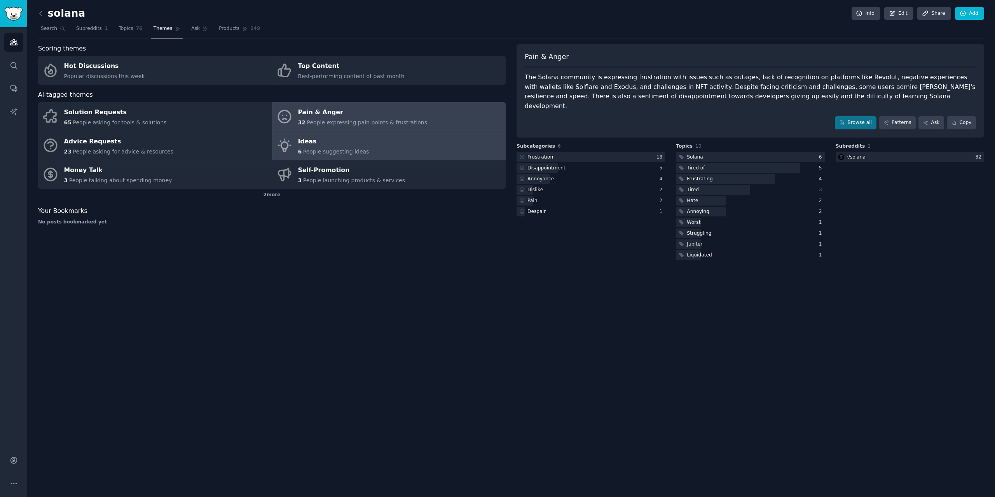
click at [341, 144] on div "Ideas" at bounding box center [333, 141] width 71 height 12
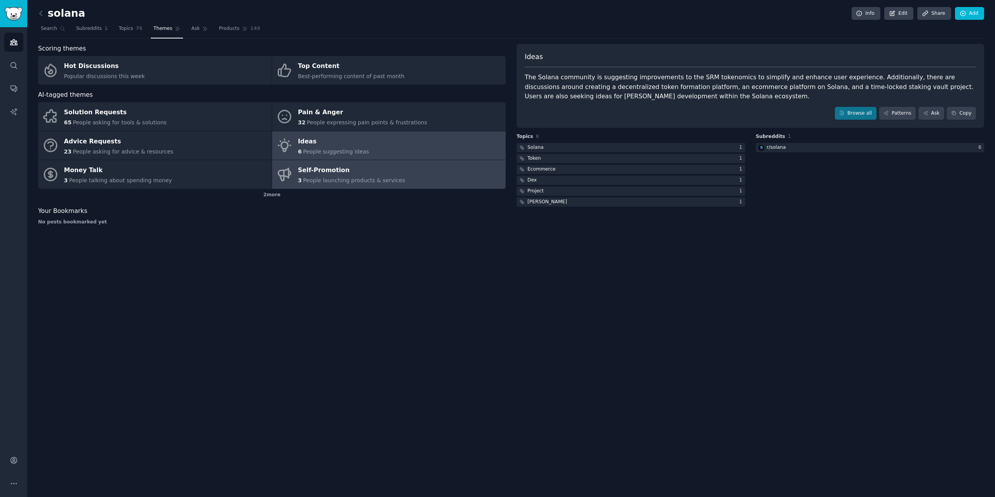
click at [350, 171] on div "Self-Promotion" at bounding box center [351, 170] width 107 height 12
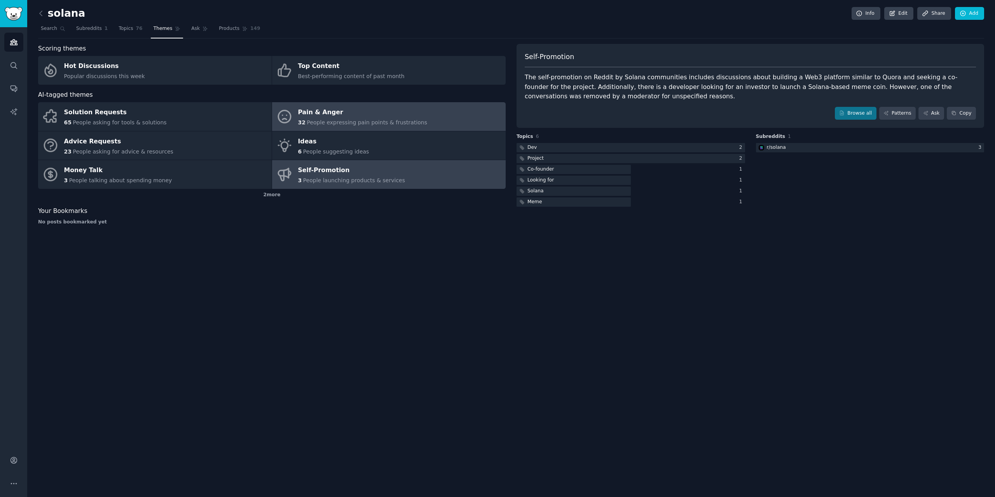
click at [361, 114] on div "Pain & Anger" at bounding box center [362, 113] width 129 height 12
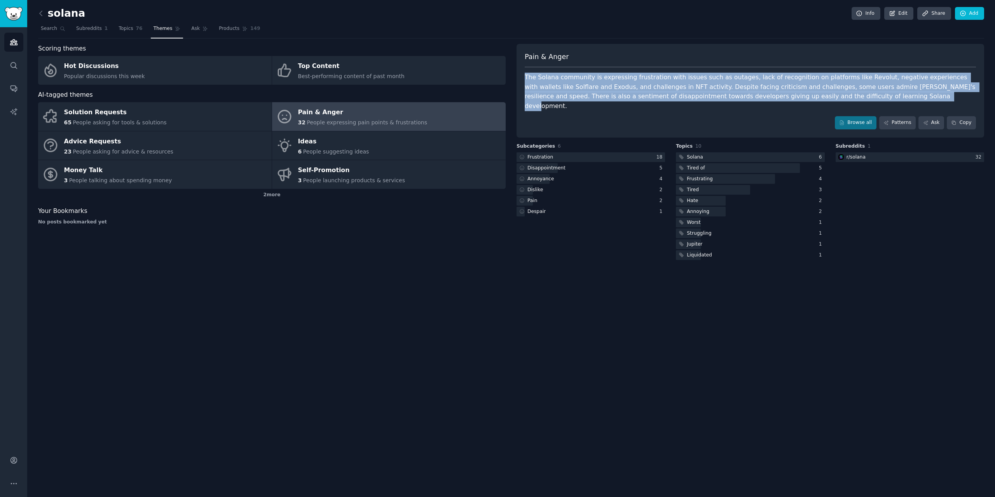
drag, startPoint x: 766, startPoint y: 80, endPoint x: 530, endPoint y: 47, distance: 238.3
click at [511, 78] on div "Scoring themes Hot Discussions Popular discussions this week Top Content Best-p…" at bounding box center [511, 153] width 946 height 218
click at [371, 173] on div "Self-Promotion" at bounding box center [351, 170] width 107 height 12
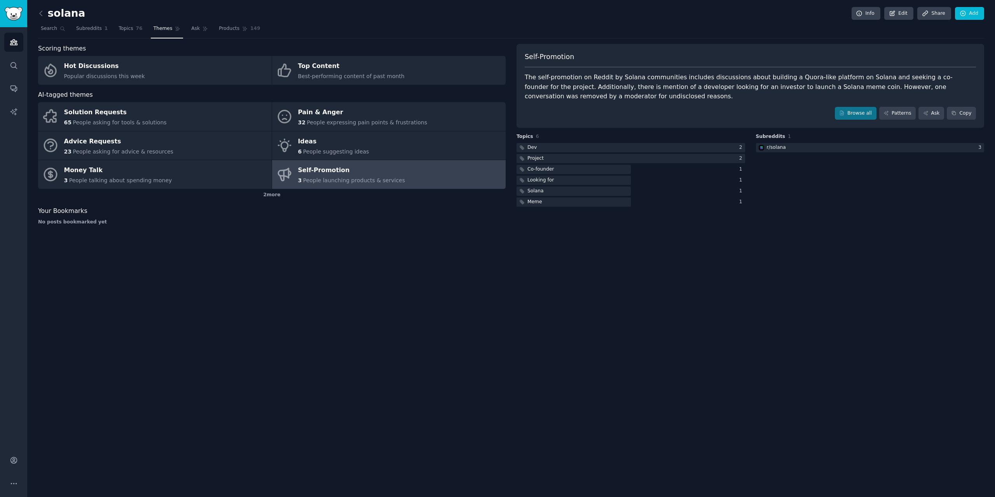
click at [675, 301] on div "solana Info Edit Share Add Search Subreddits 1 Topics 76 Themes Ask Products 14…" at bounding box center [511, 248] width 968 height 497
click at [113, 72] on div "Popular discussions this week" at bounding box center [104, 76] width 81 height 8
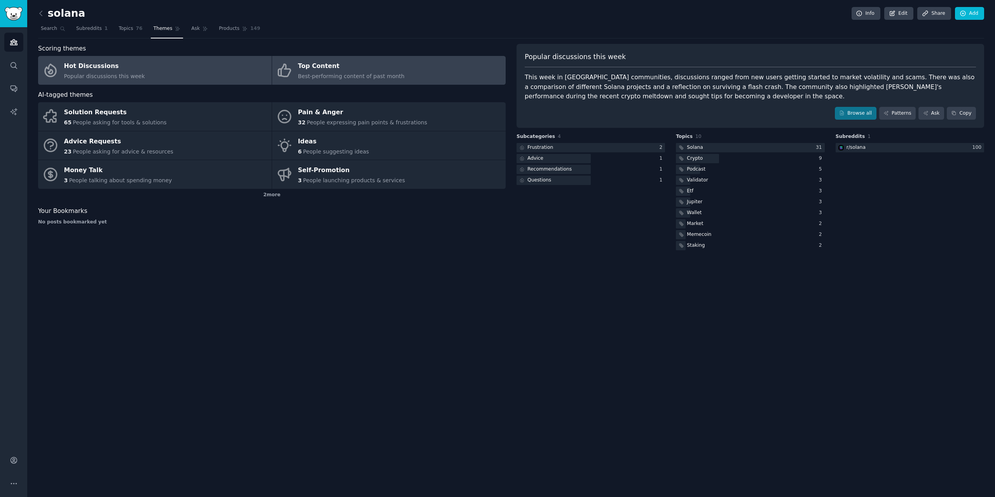
click at [378, 65] on div "Top Content" at bounding box center [351, 66] width 107 height 12
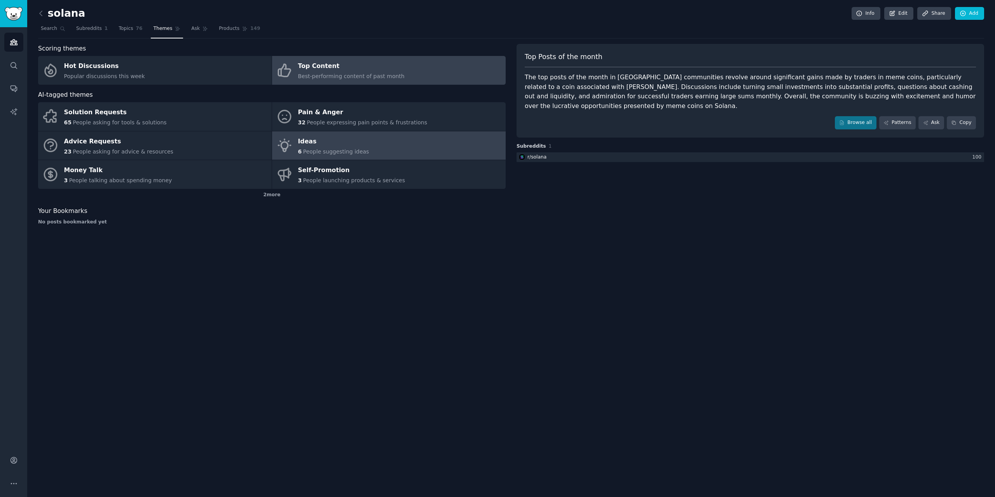
click at [314, 154] on span "People suggesting ideas" at bounding box center [336, 152] width 66 height 6
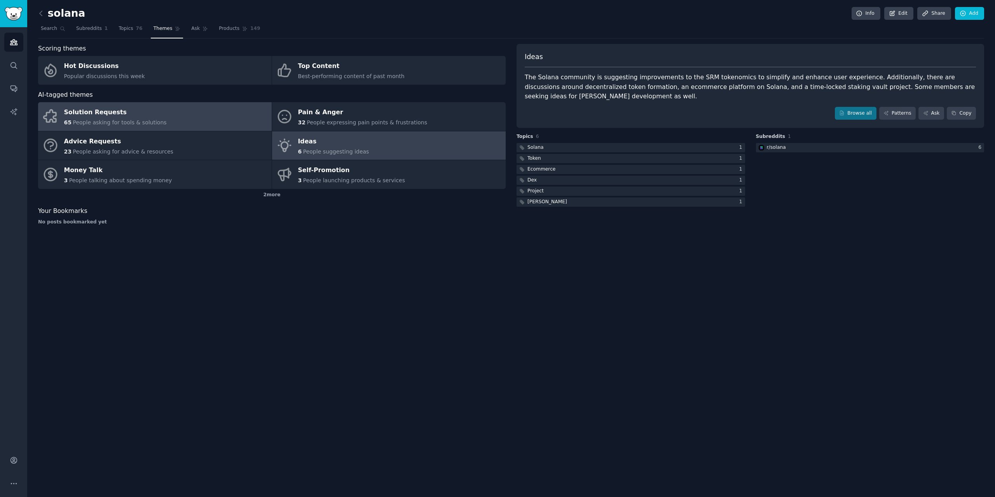
click at [121, 117] on div "Solution Requests" at bounding box center [115, 113] width 103 height 12
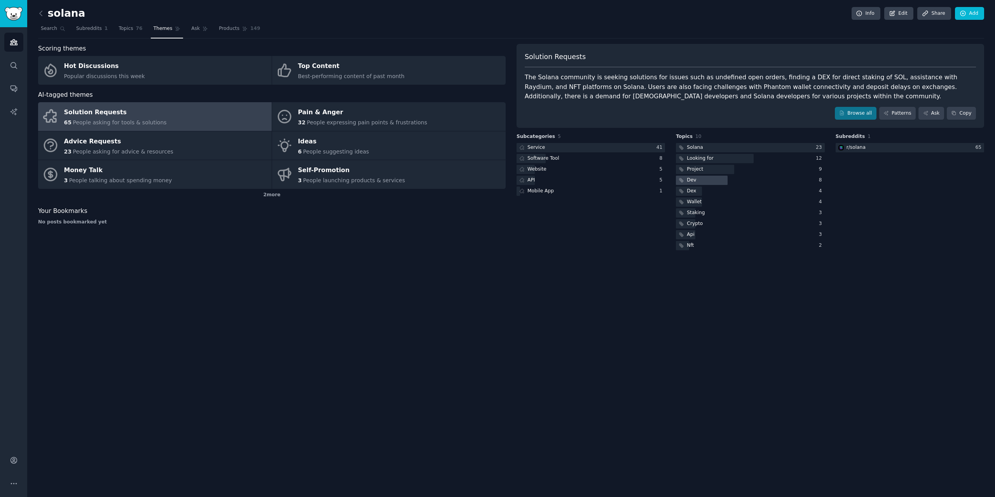
click at [693, 177] on div "Dev" at bounding box center [691, 180] width 9 height 7
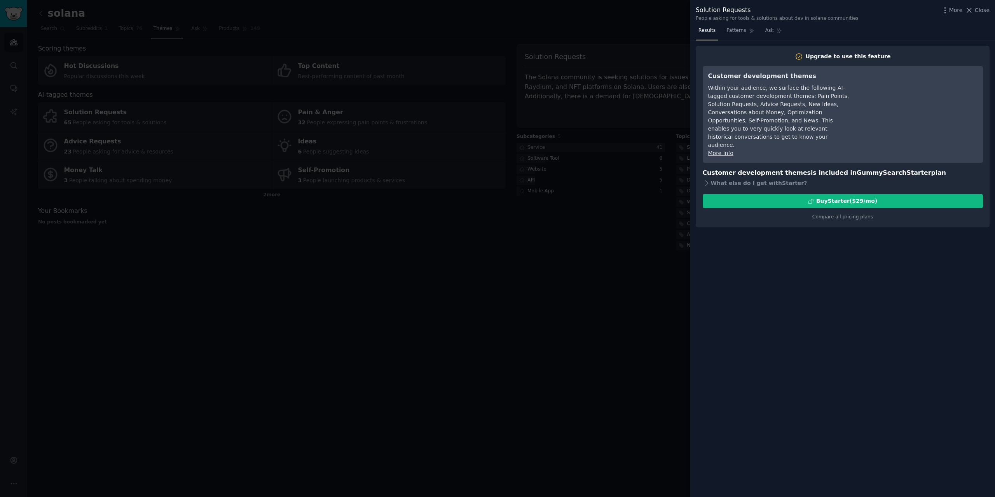
click at [570, 255] on div at bounding box center [497, 248] width 995 height 497
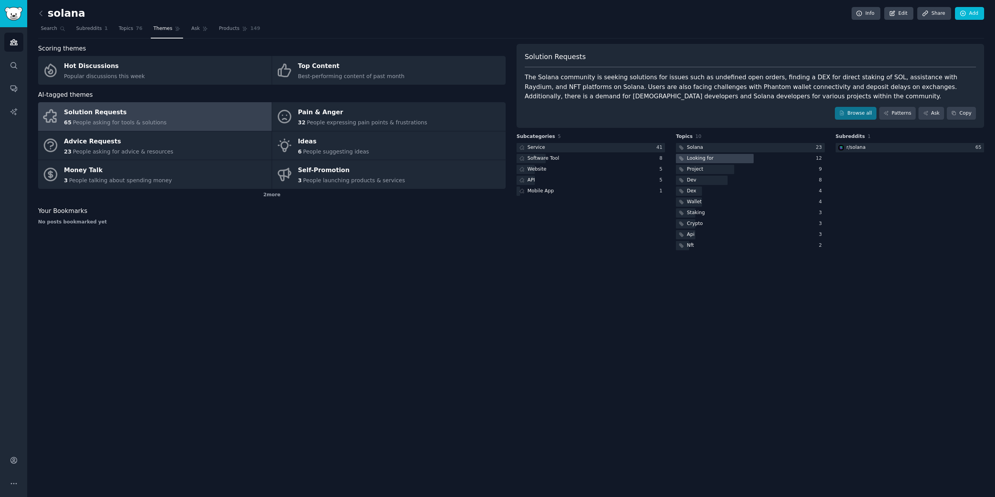
click at [699, 156] on div "Looking for" at bounding box center [700, 158] width 26 height 7
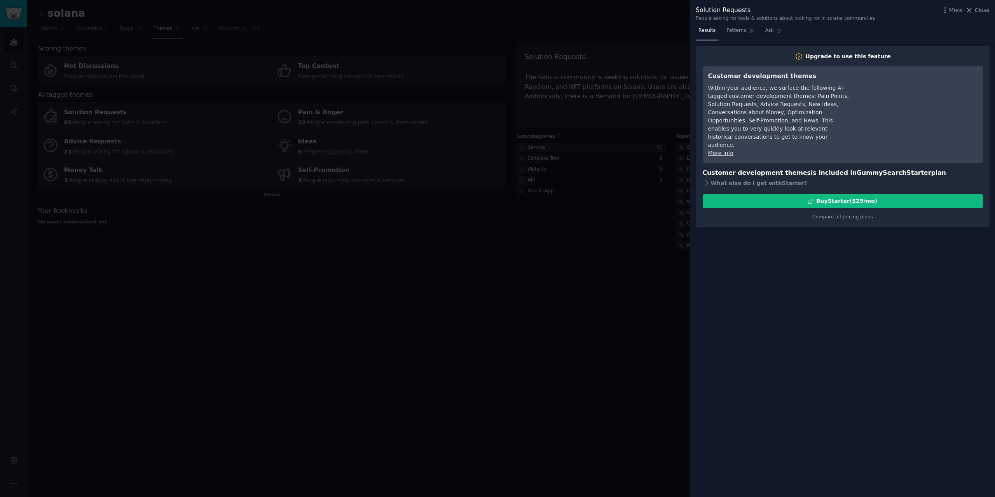
click at [607, 248] on div at bounding box center [497, 248] width 995 height 497
